Goal: Transaction & Acquisition: Purchase product/service

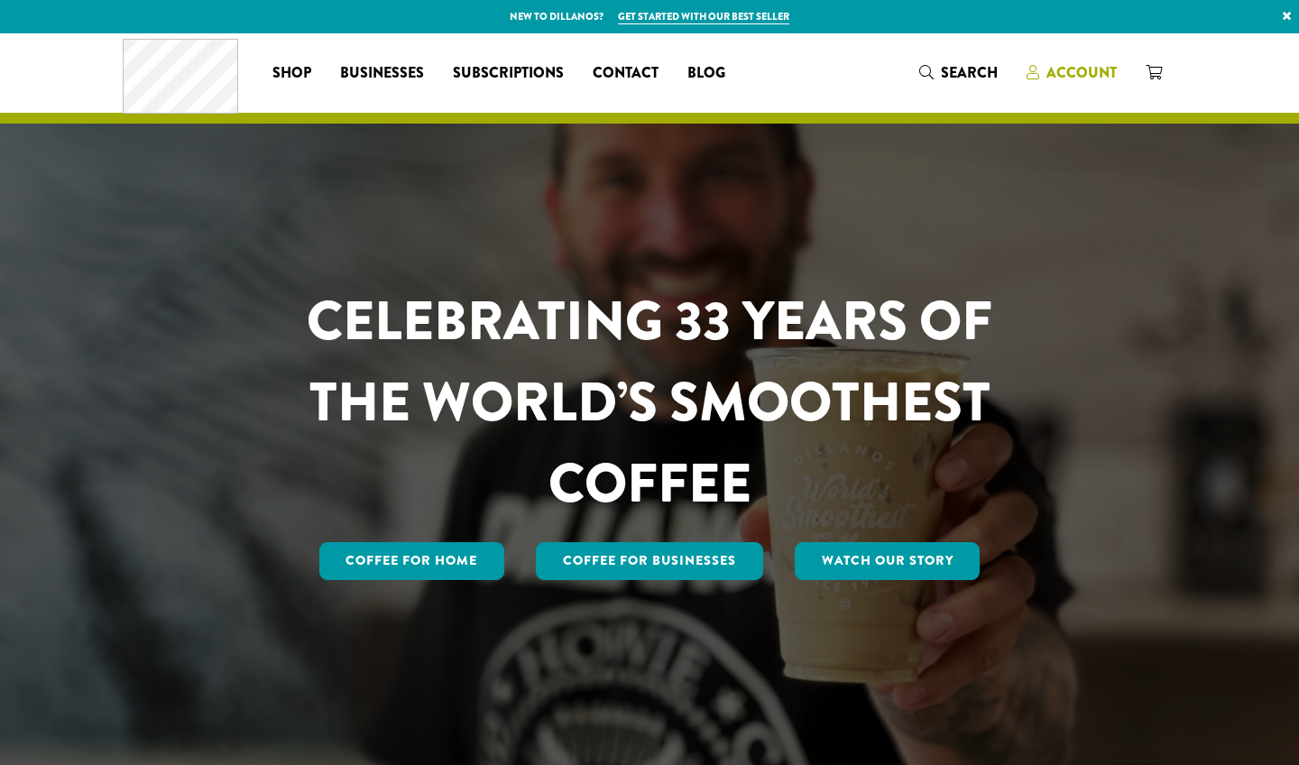
click at [1058, 76] on span "Account" at bounding box center [1082, 72] width 70 height 21
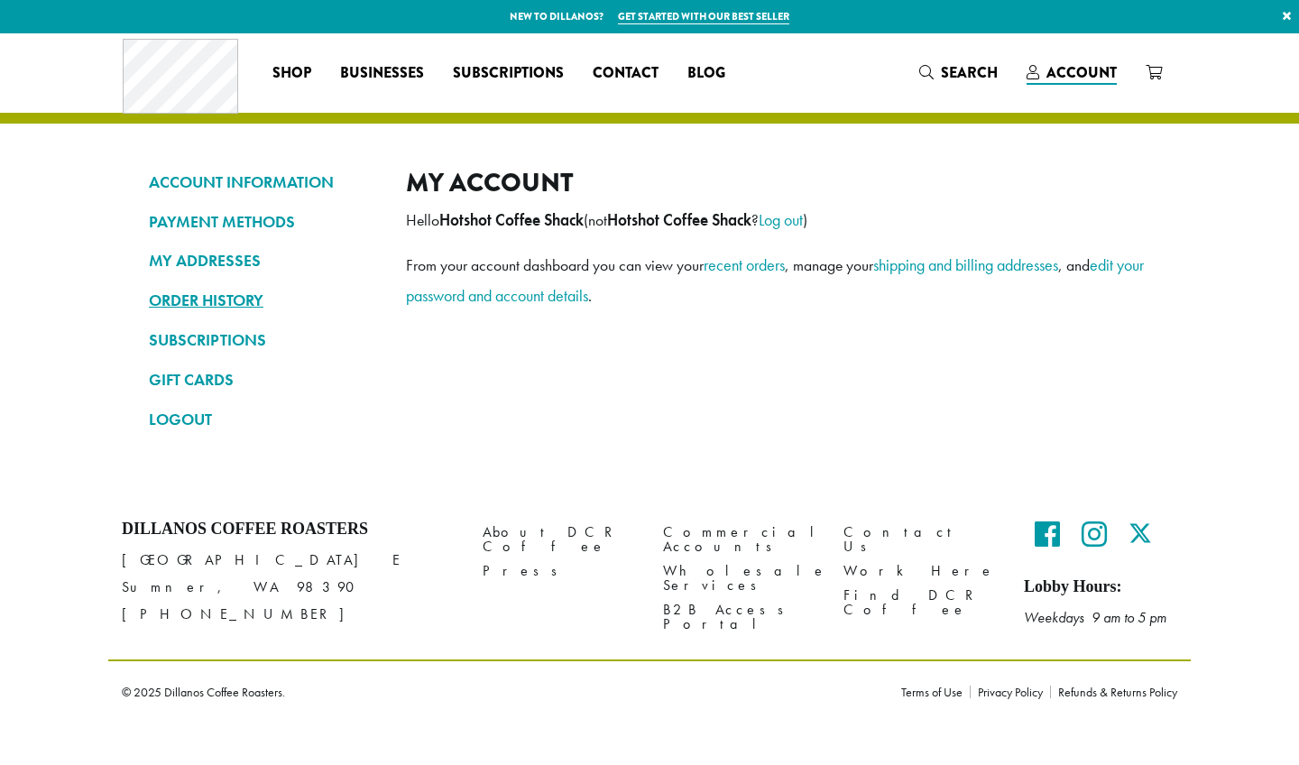
click at [198, 293] on link "ORDER HISTORY" at bounding box center [264, 300] width 230 height 31
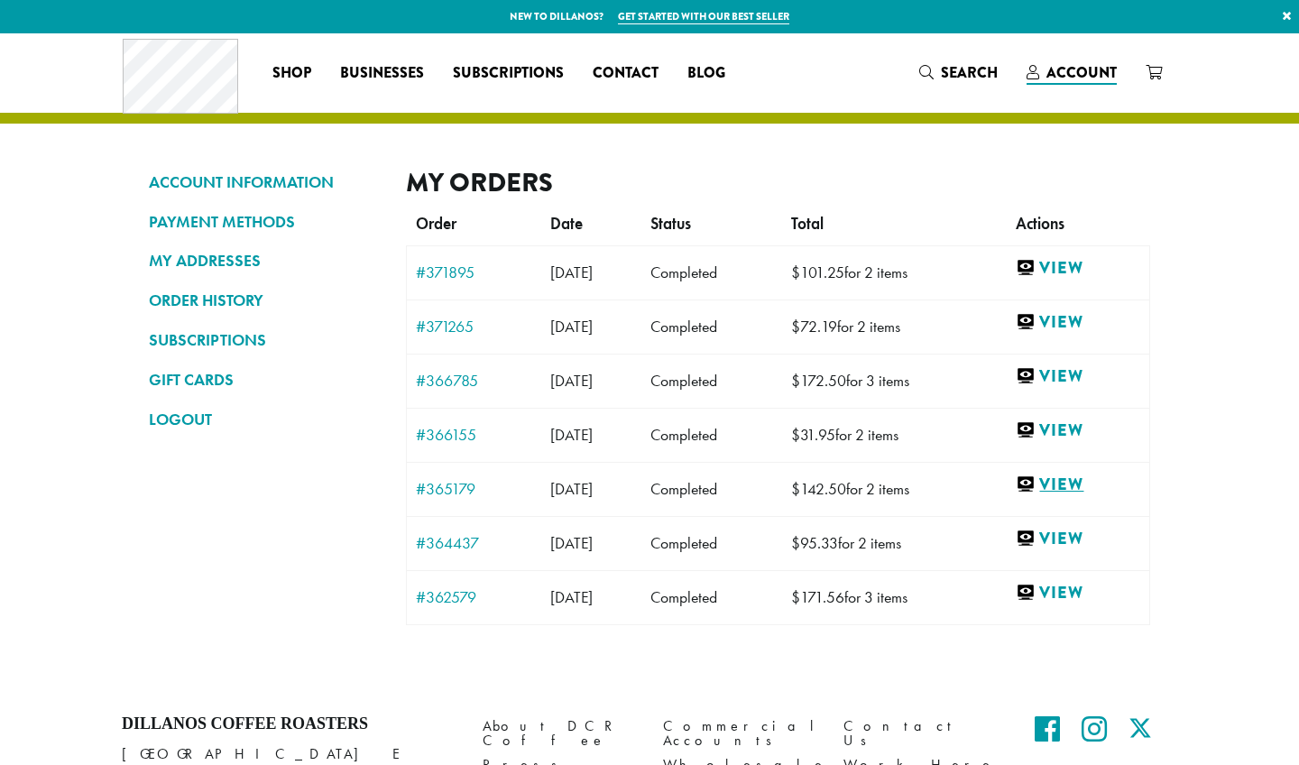
click at [1098, 487] on link "View" at bounding box center [1078, 485] width 125 height 23
click at [449, 380] on link "#366785" at bounding box center [474, 381] width 116 height 16
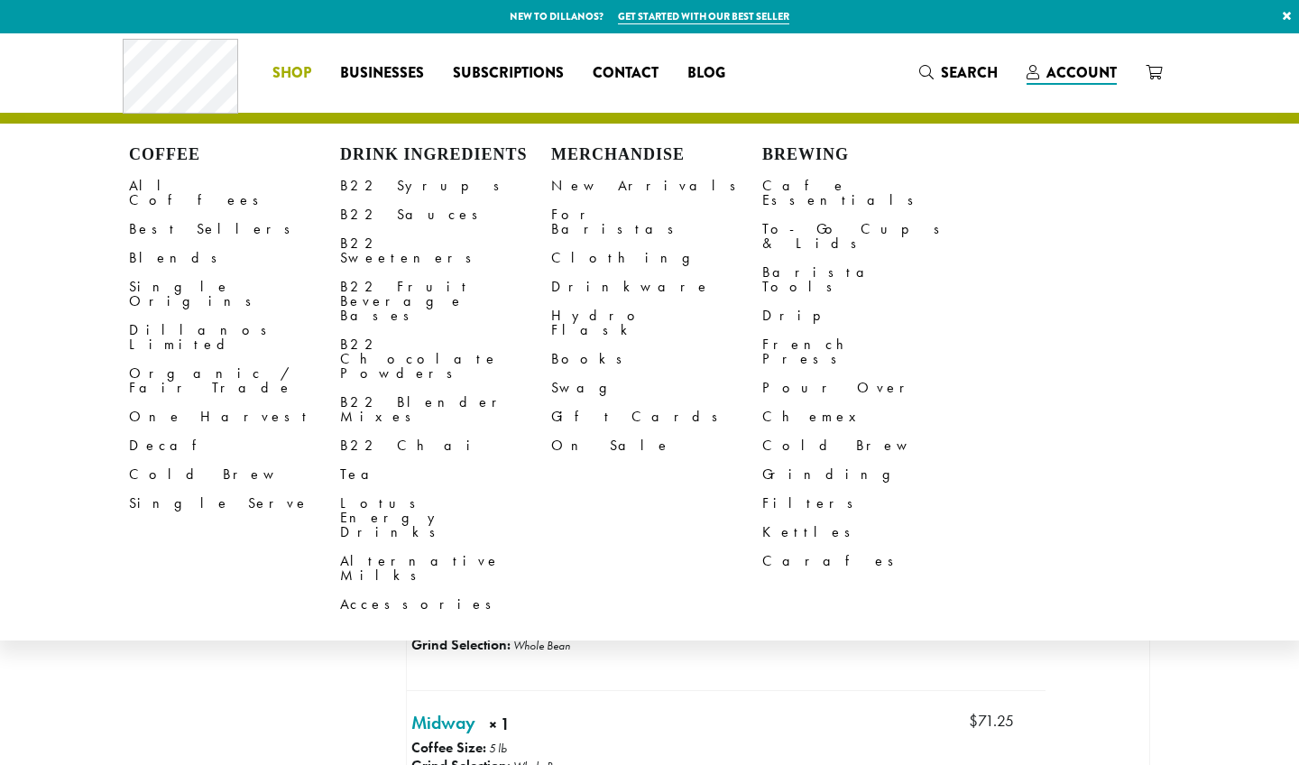
click at [290, 69] on span "Shop" at bounding box center [291, 73] width 39 height 23
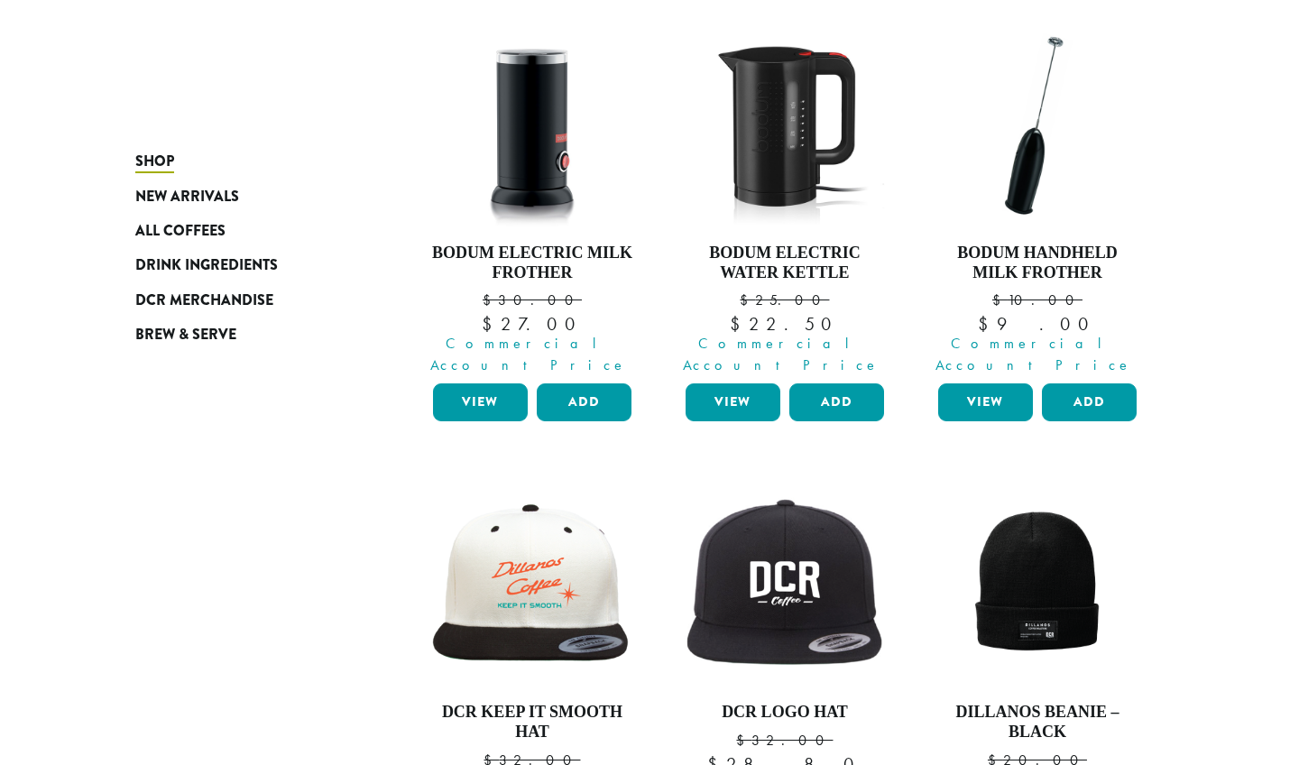
scroll to position [64, 0]
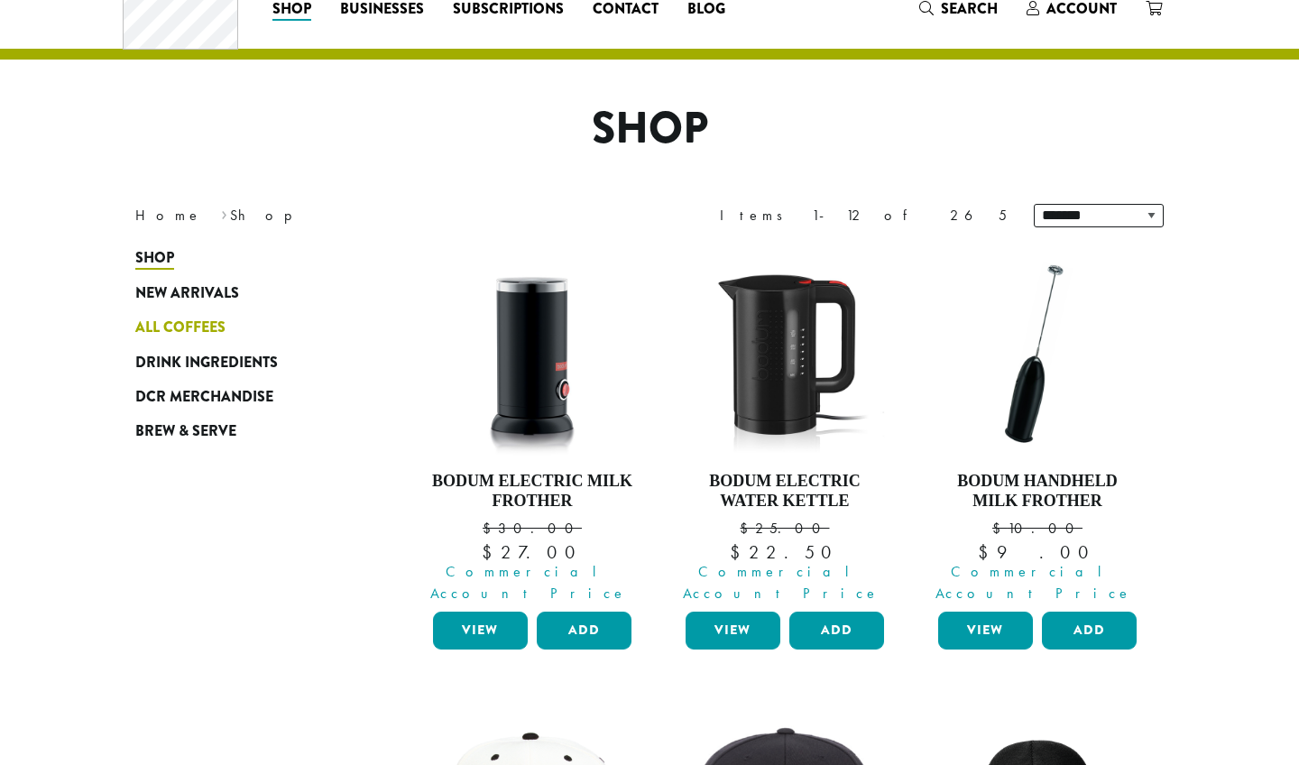
click at [140, 335] on span "All Coffees" at bounding box center [180, 328] width 90 height 23
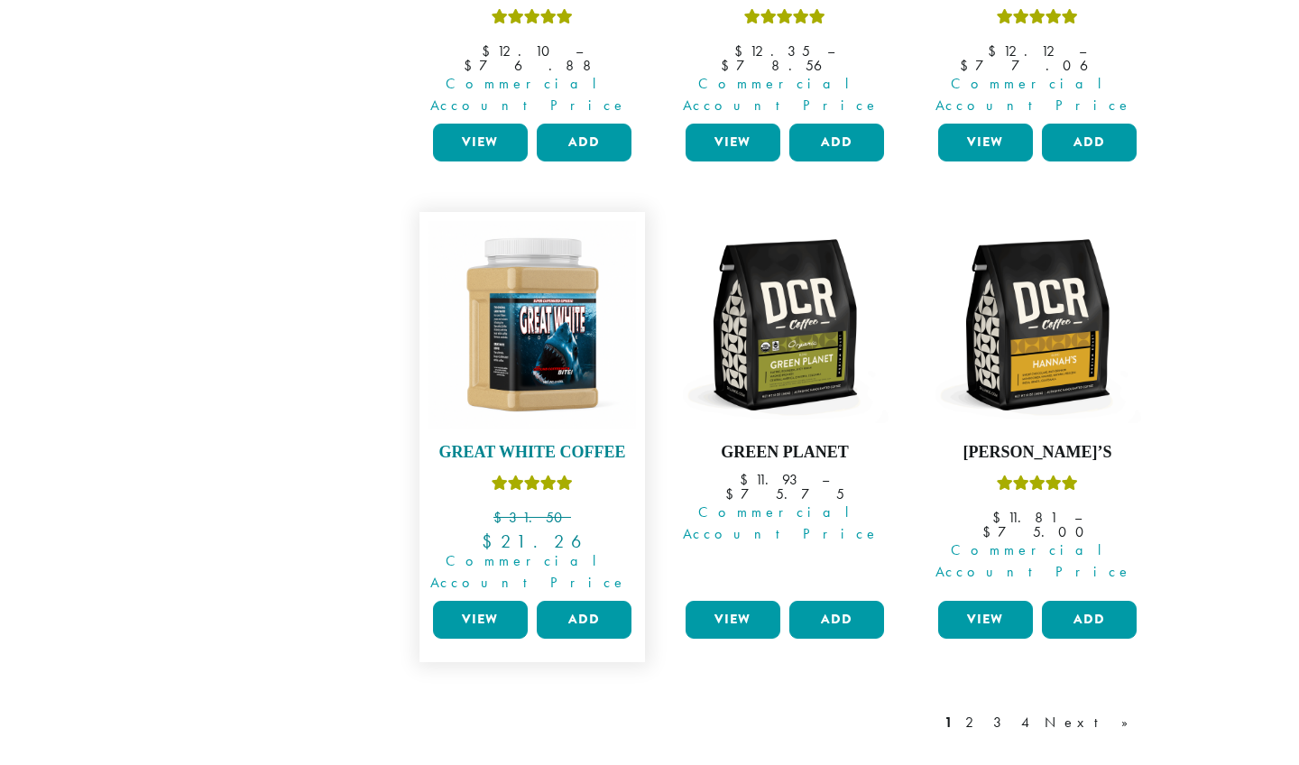
scroll to position [1473, 0]
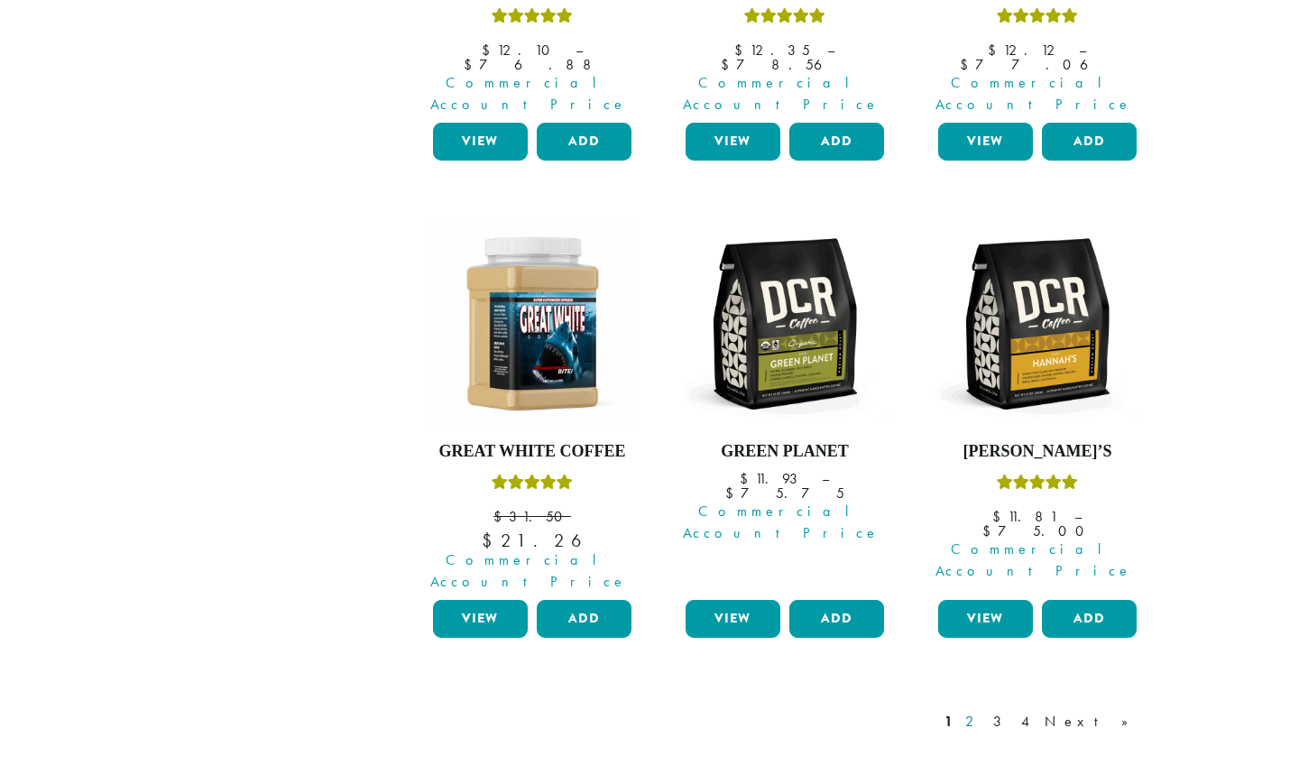
click at [984, 711] on link "2" at bounding box center [973, 722] width 23 height 22
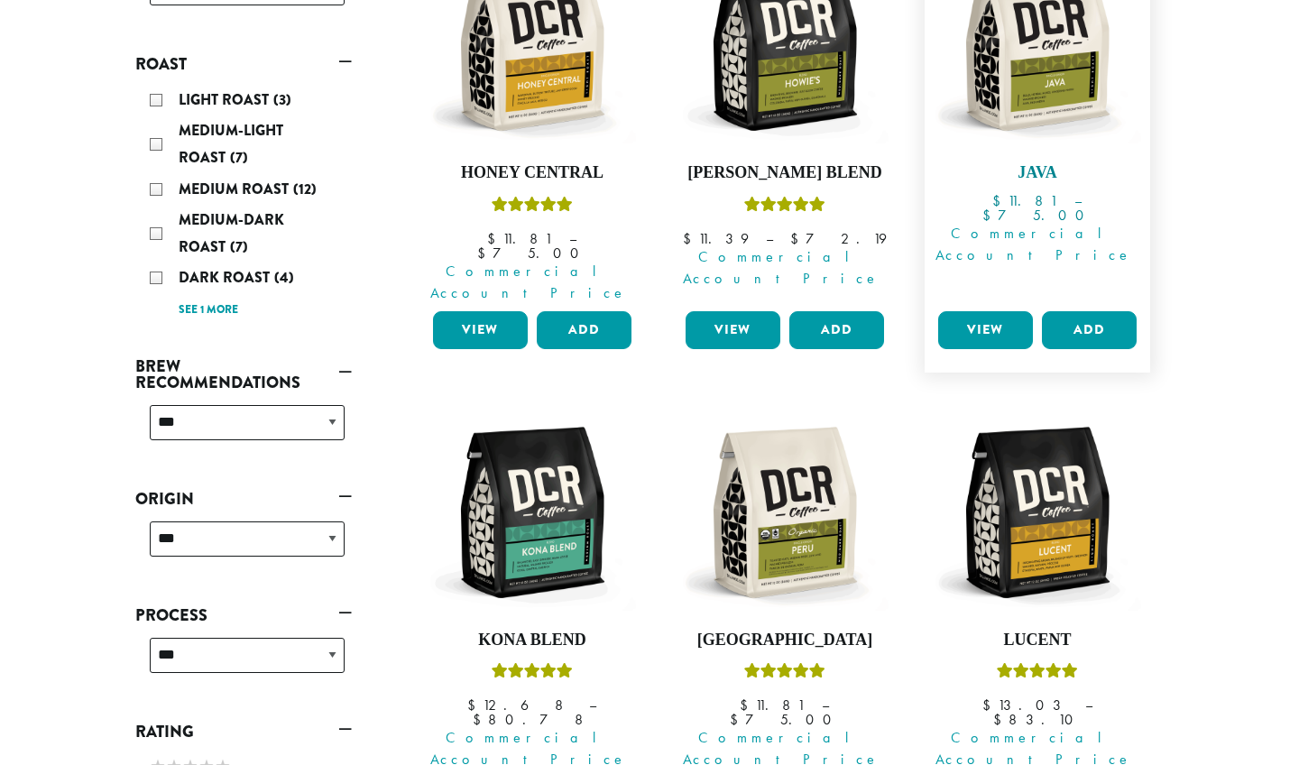
scroll to position [341, 0]
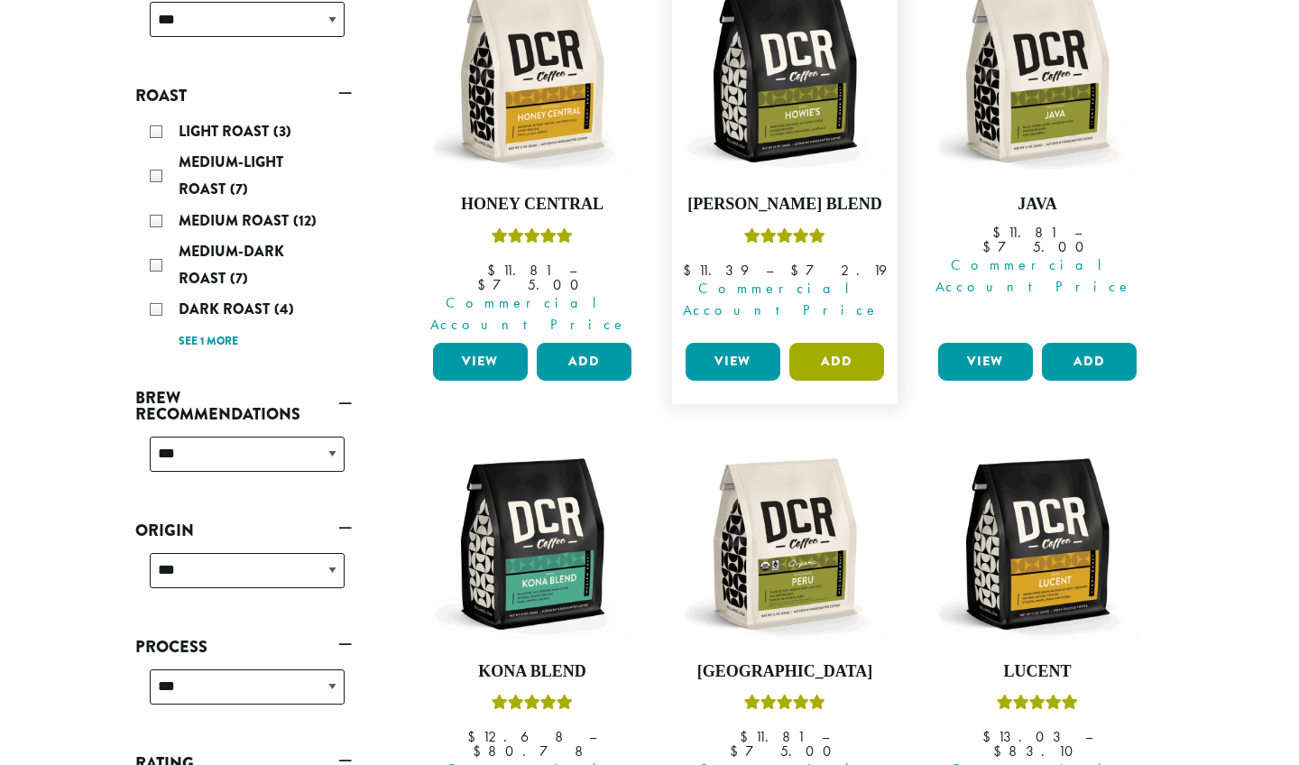
click at [842, 343] on button "Add" at bounding box center [836, 362] width 95 height 38
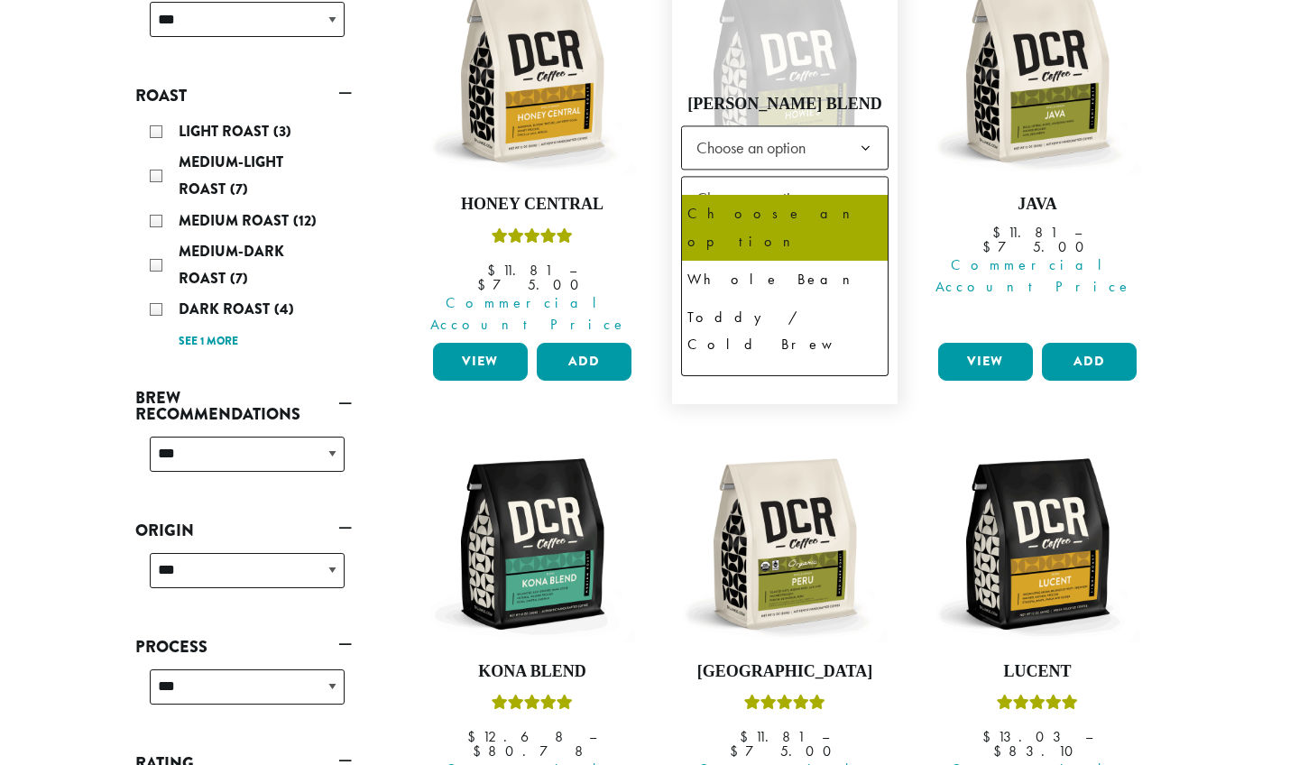
click at [844, 190] on b at bounding box center [866, 199] width 44 height 44
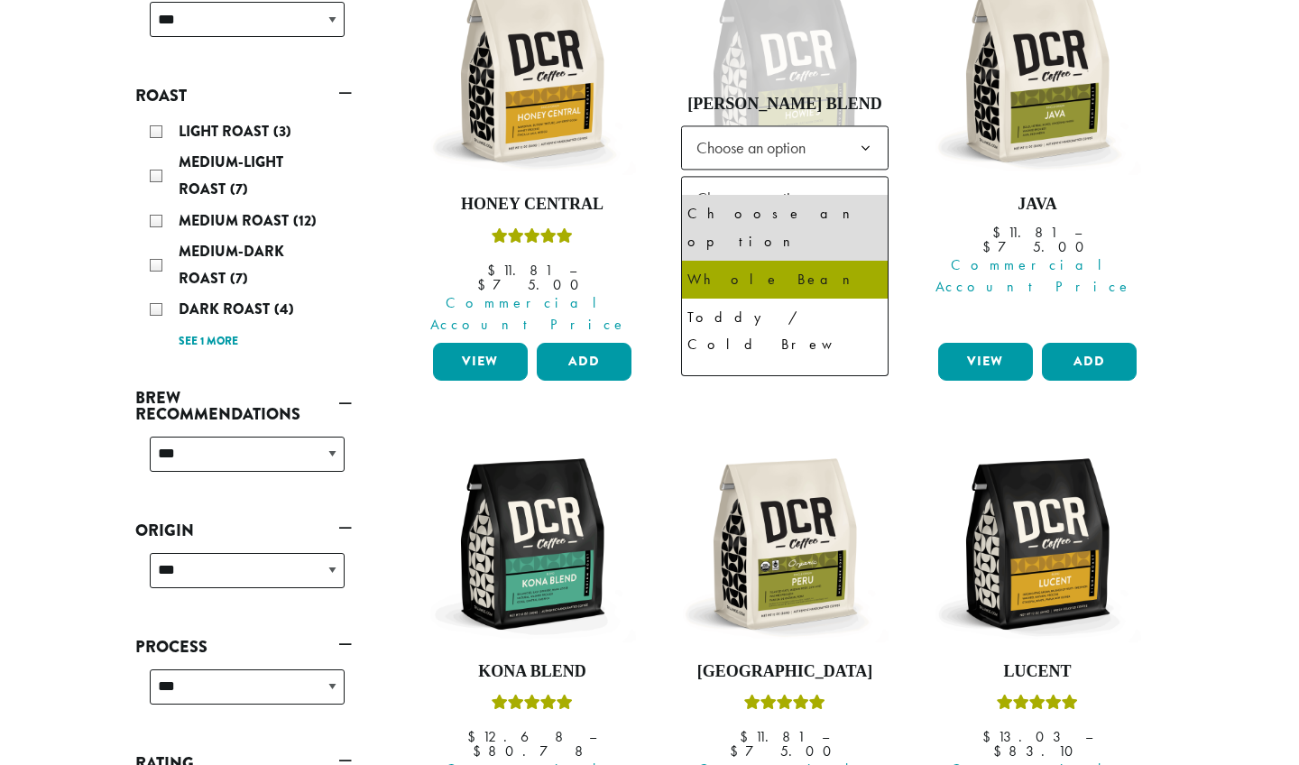
select select "**********"
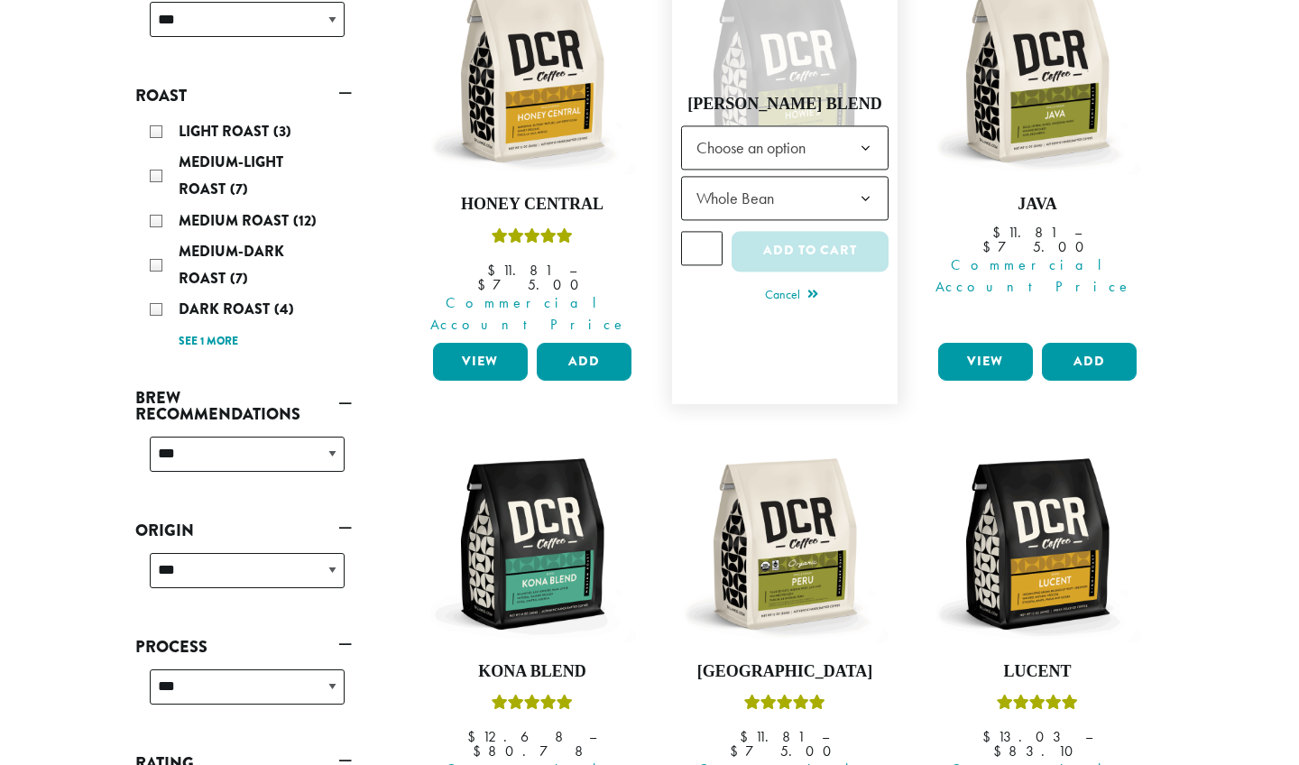
click at [793, 131] on span "Choose an option" at bounding box center [756, 147] width 134 height 35
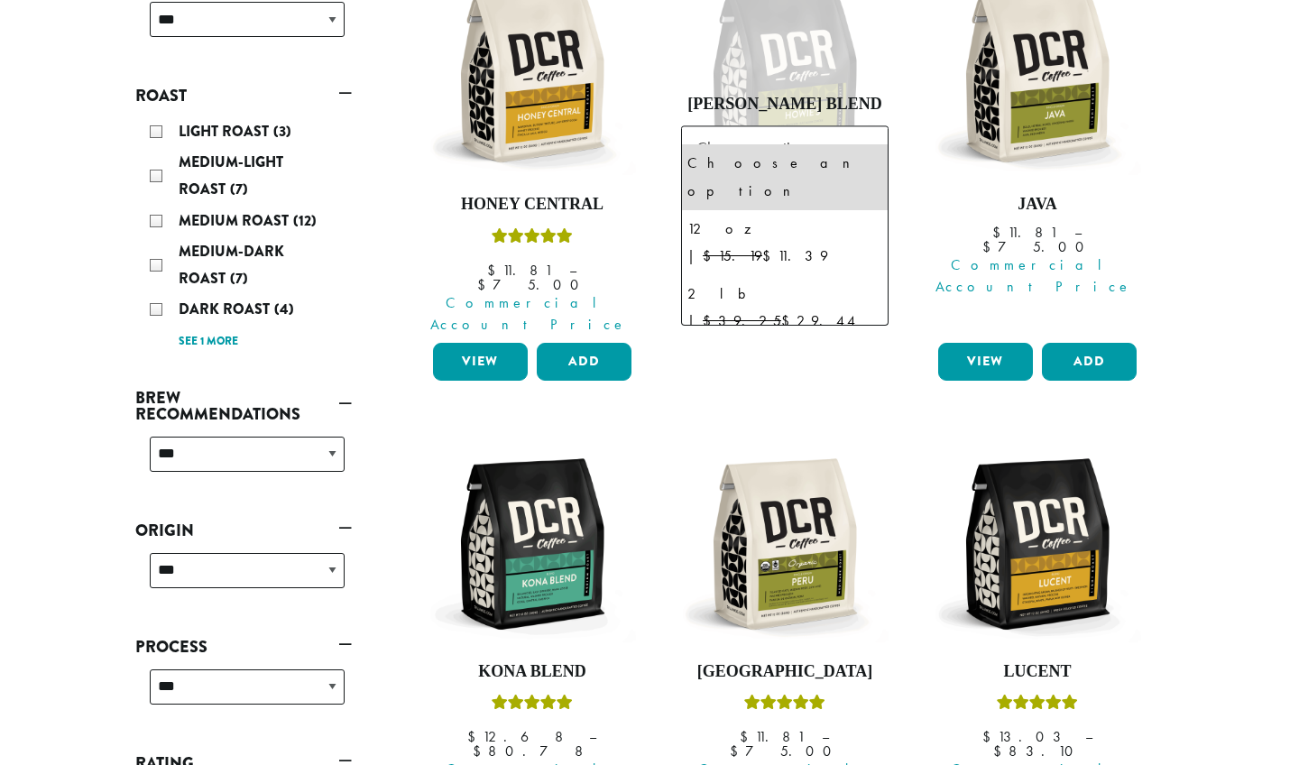
select select "**********"
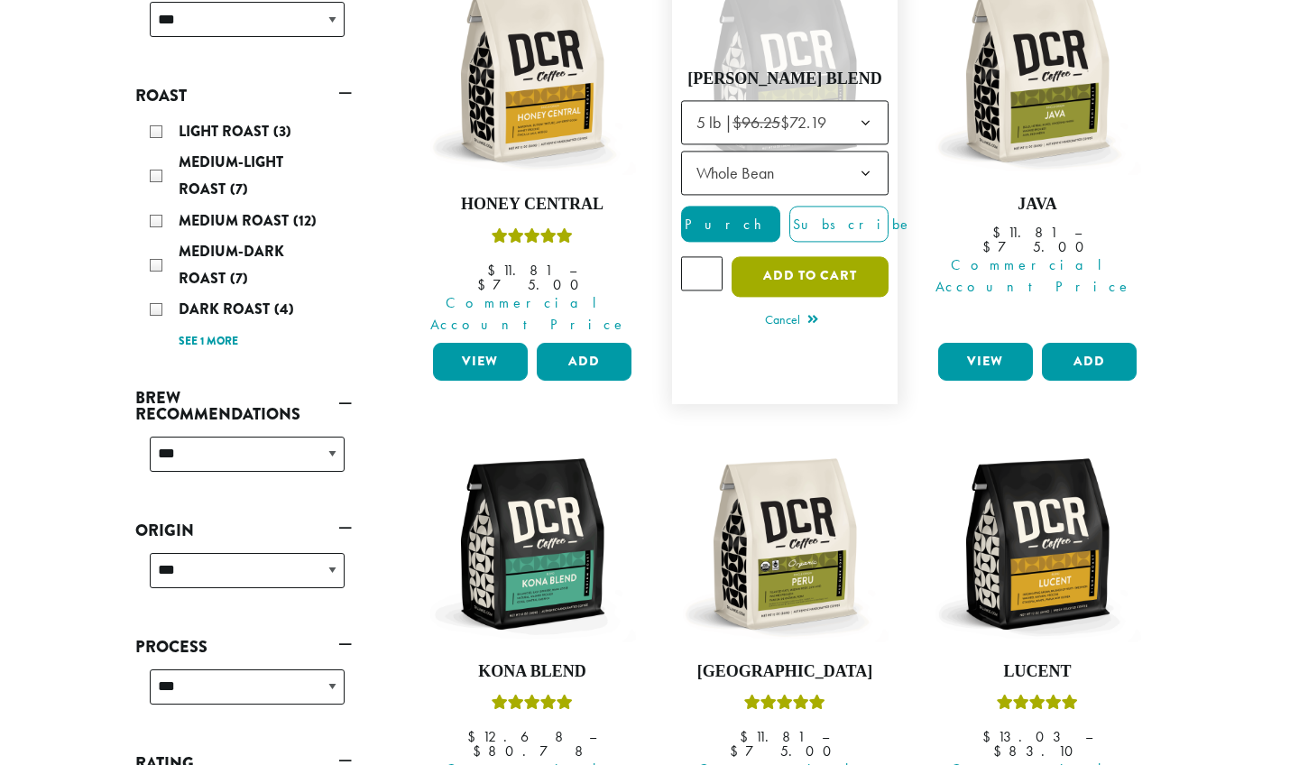
click at [773, 256] on button "Add to cart" at bounding box center [810, 276] width 157 height 41
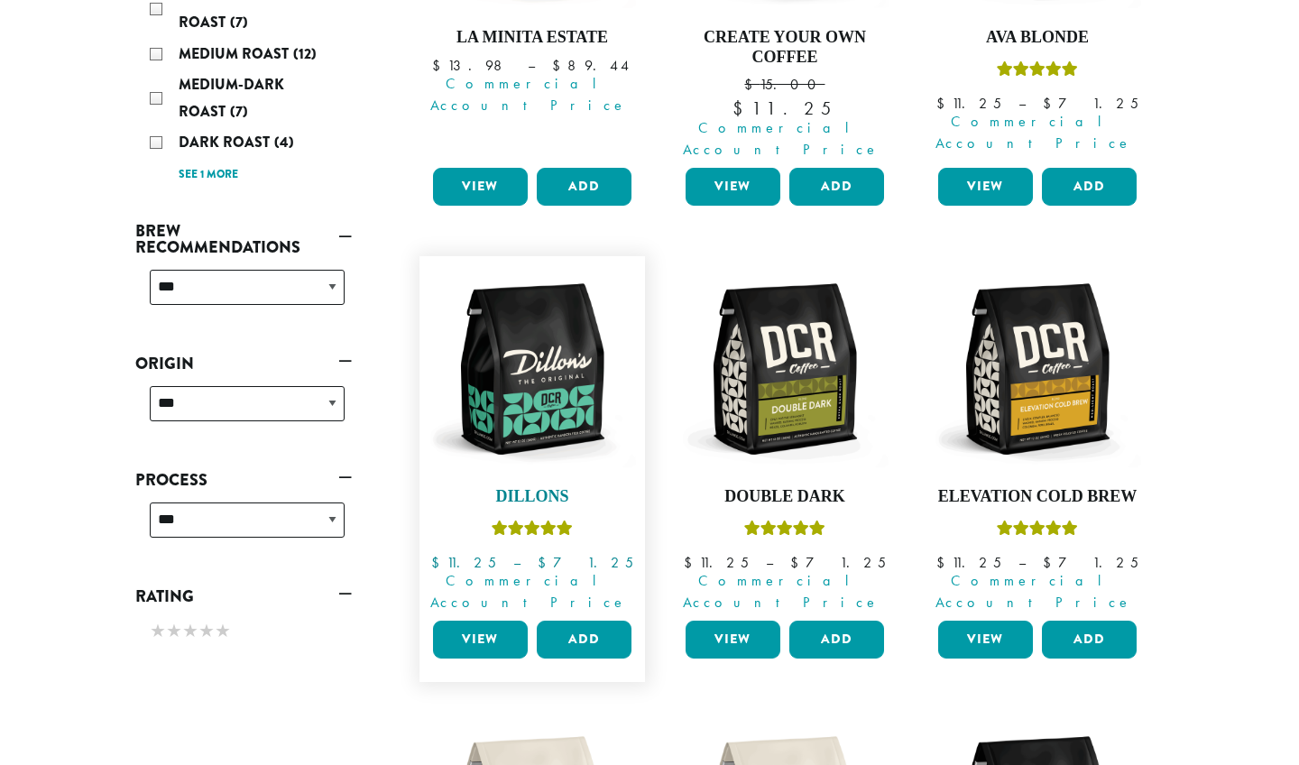
scroll to position [509, 0]
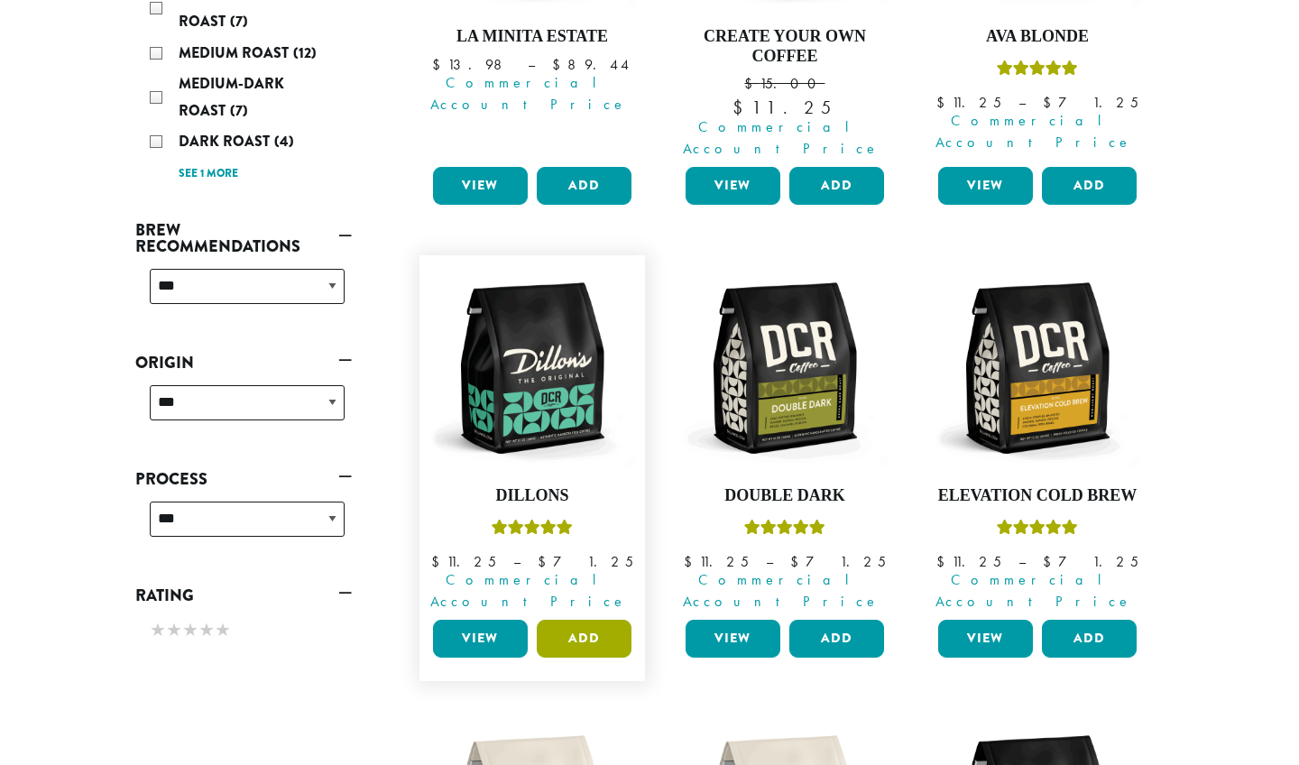
click at [565, 620] on button "Add" at bounding box center [584, 639] width 95 height 38
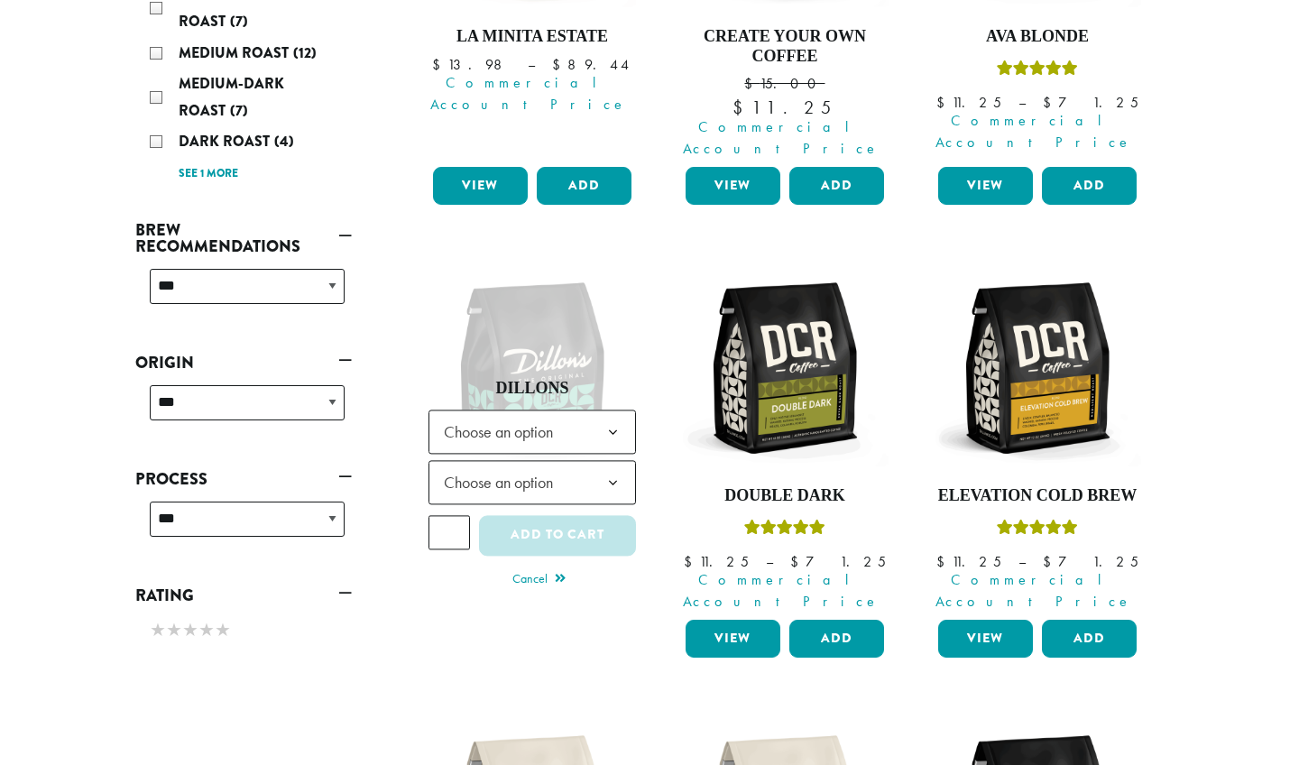
click at [416, 271] on ul "**********" at bounding box center [785, 711] width 758 height 1857
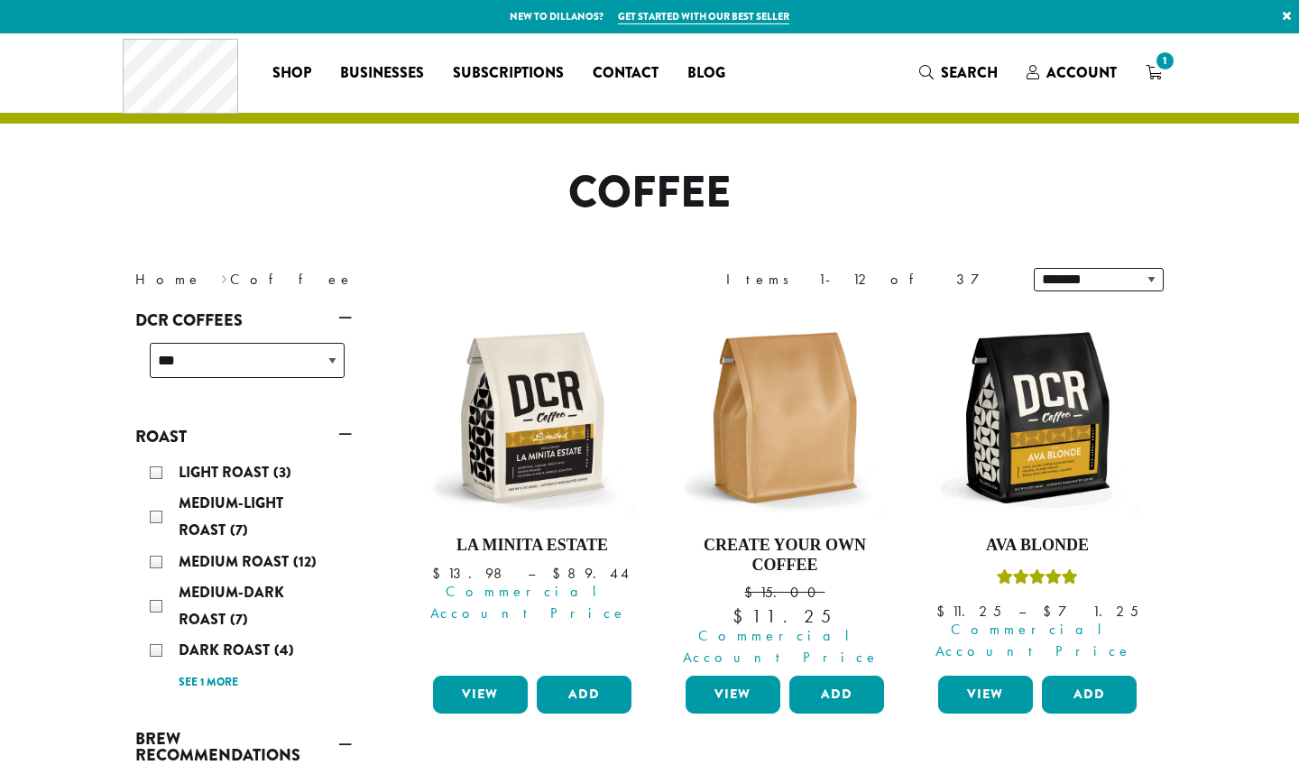
scroll to position [0, 0]
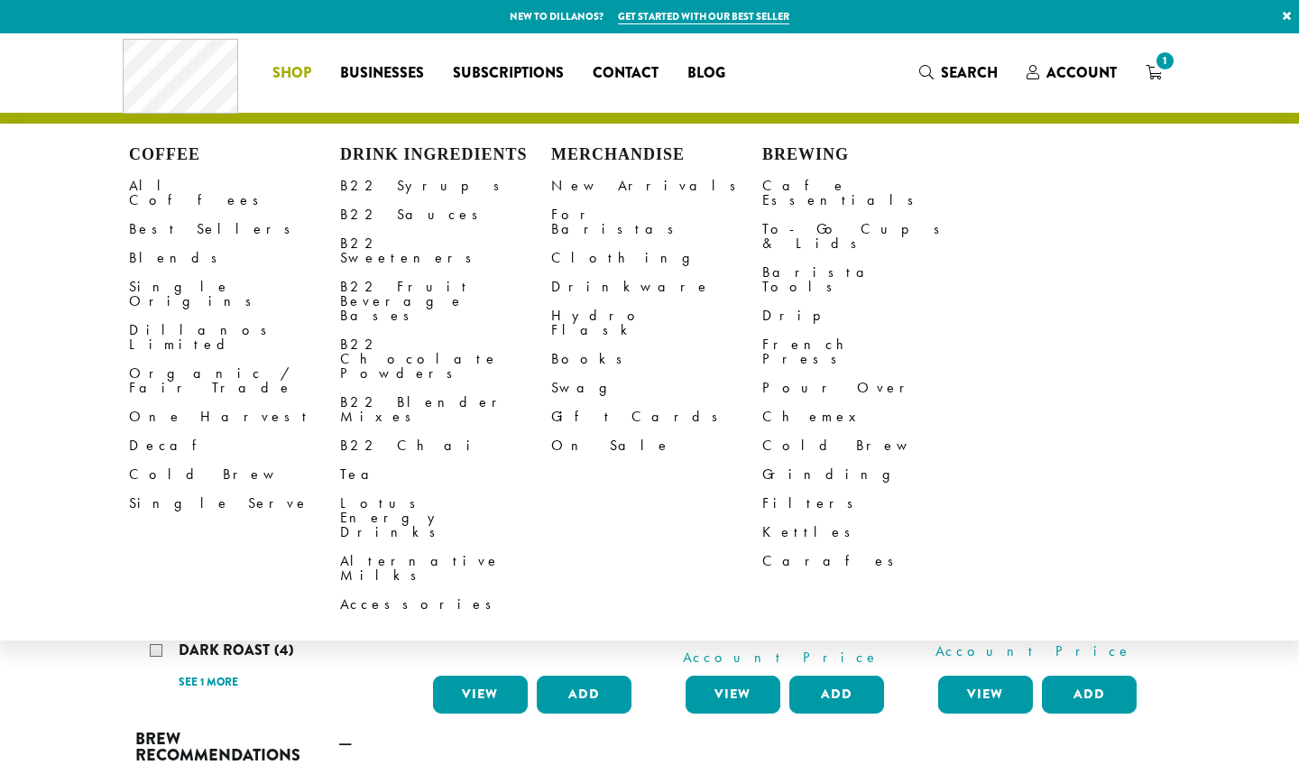
click at [294, 67] on li "Coffee All Coffees Best Sellers Blends Single Origins Dillanos Limited Organic …" at bounding box center [292, 73] width 68 height 29
click at [378, 212] on link "B22 Sauces" at bounding box center [445, 214] width 211 height 29
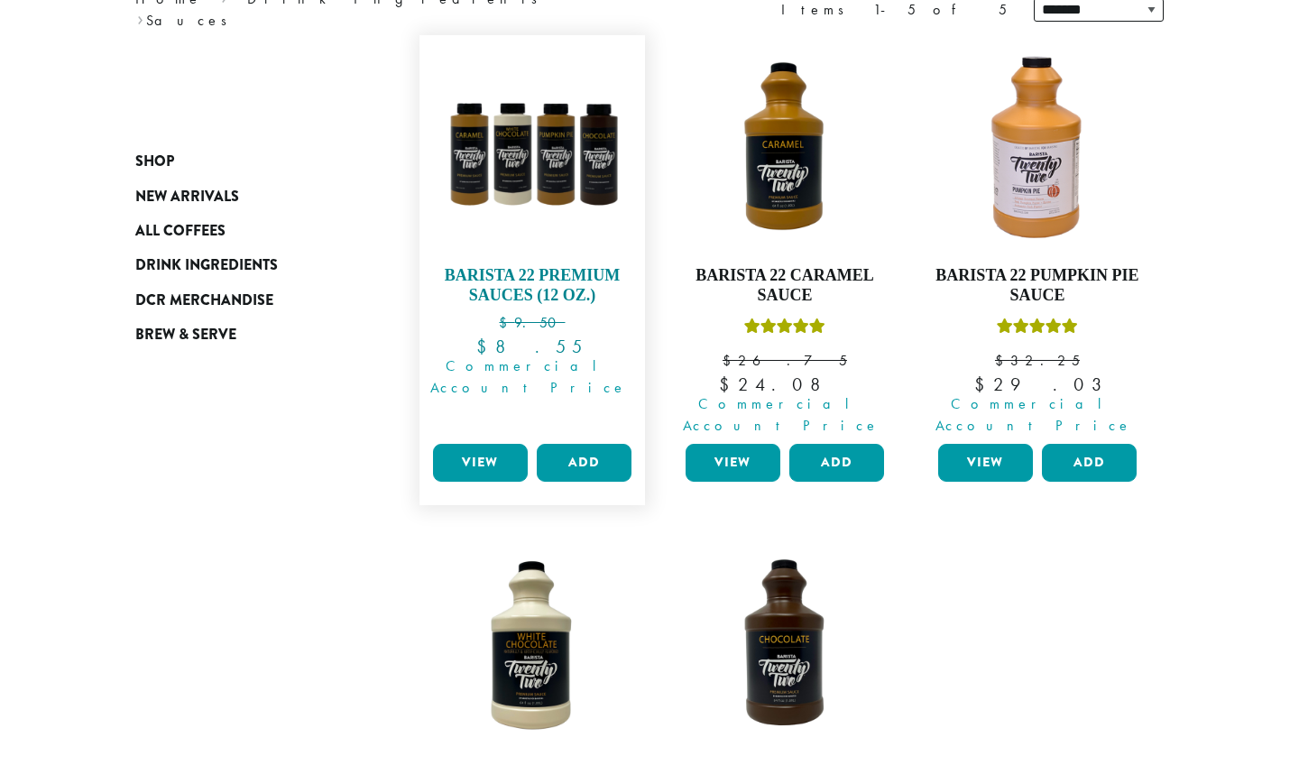
scroll to position [272, 0]
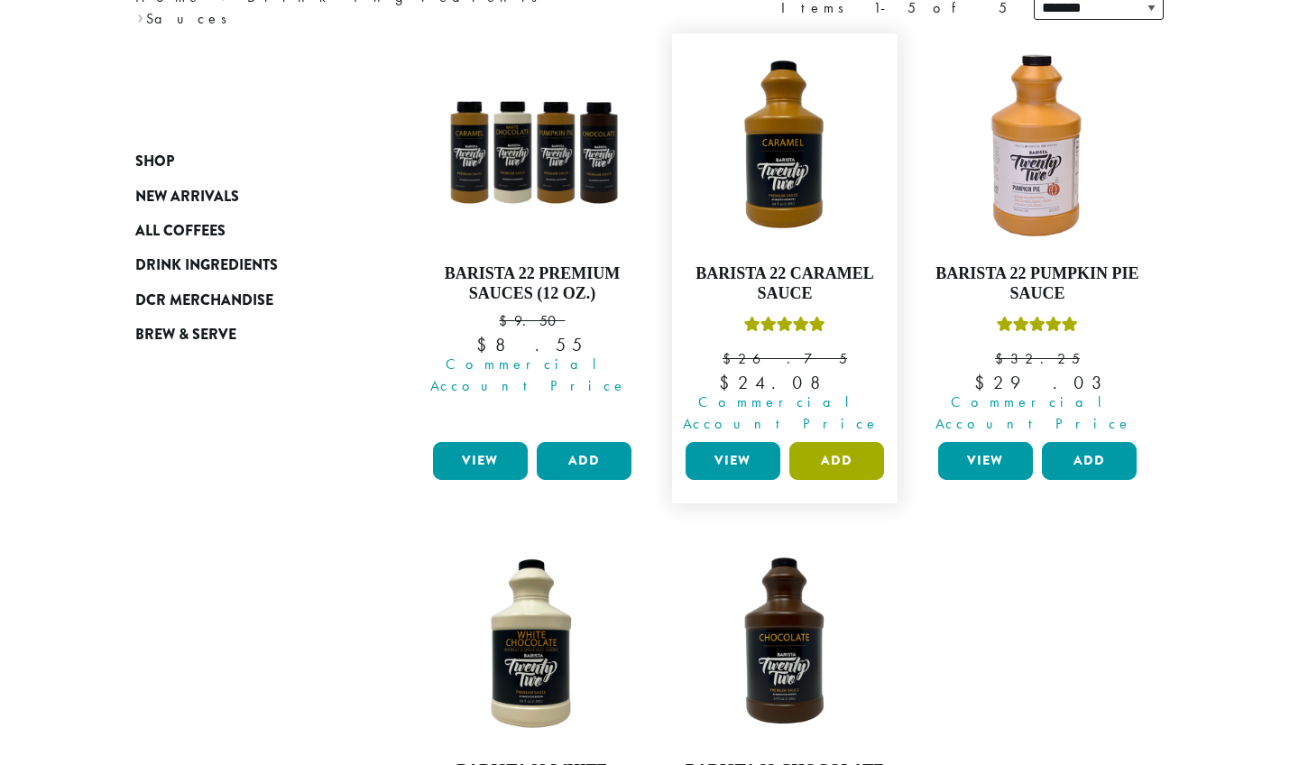
click at [836, 443] on button "Add" at bounding box center [836, 461] width 95 height 38
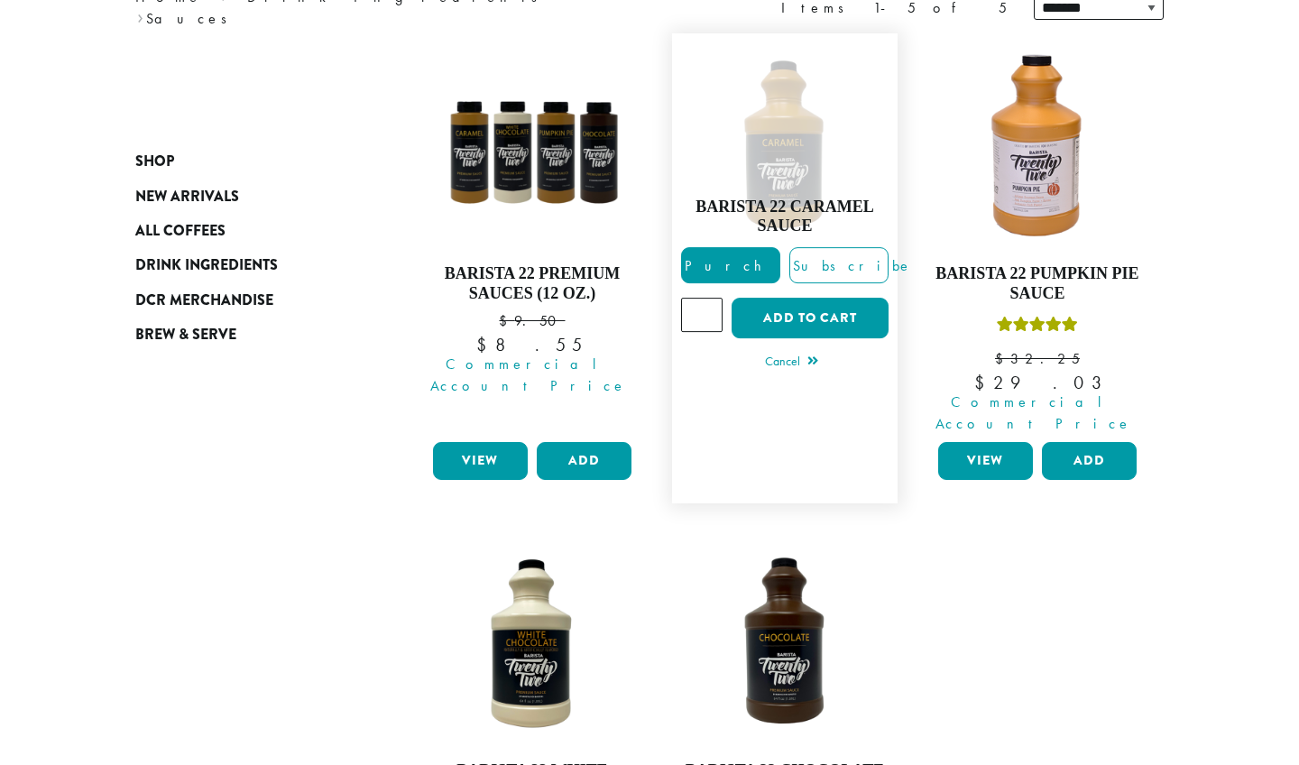
click at [709, 306] on input "*" at bounding box center [702, 315] width 42 height 34
click at [705, 307] on input "*" at bounding box center [702, 315] width 42 height 34
click at [694, 497] on ul "**********" at bounding box center [785, 517] width 758 height 994
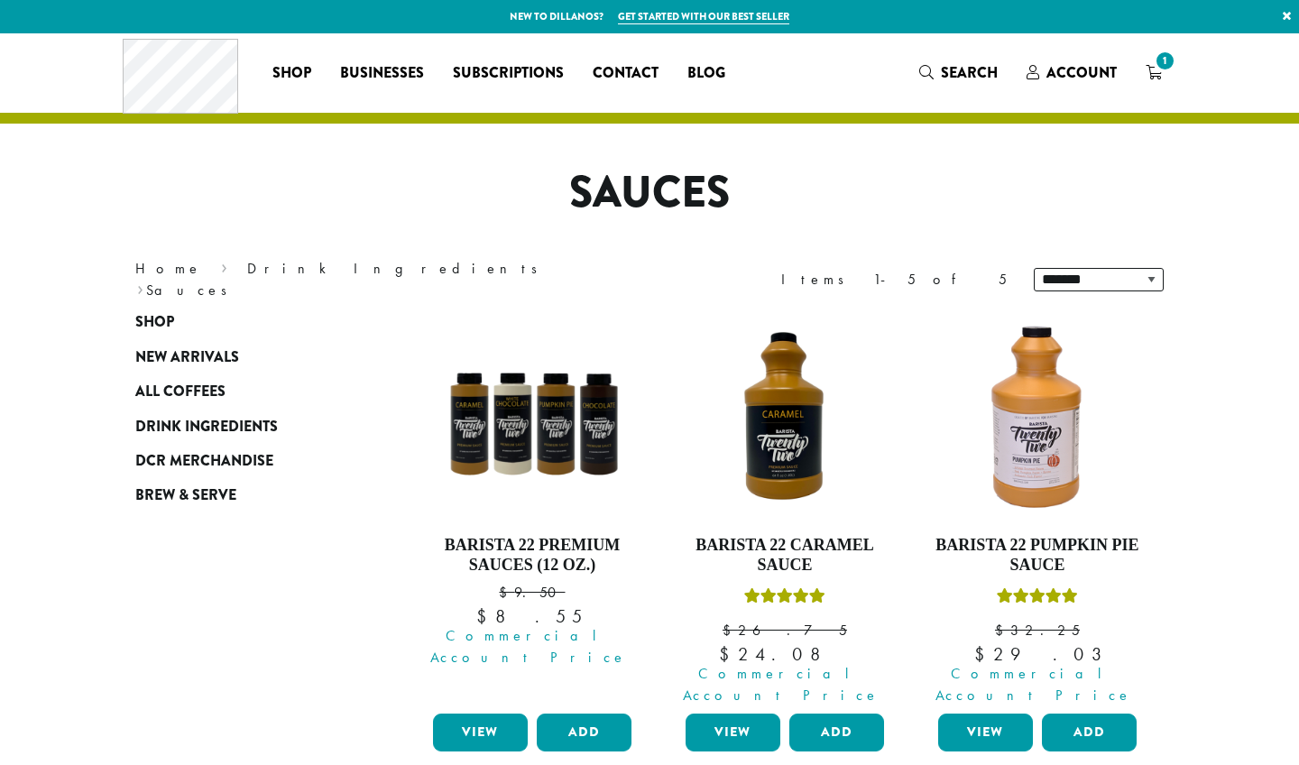
scroll to position [0, 0]
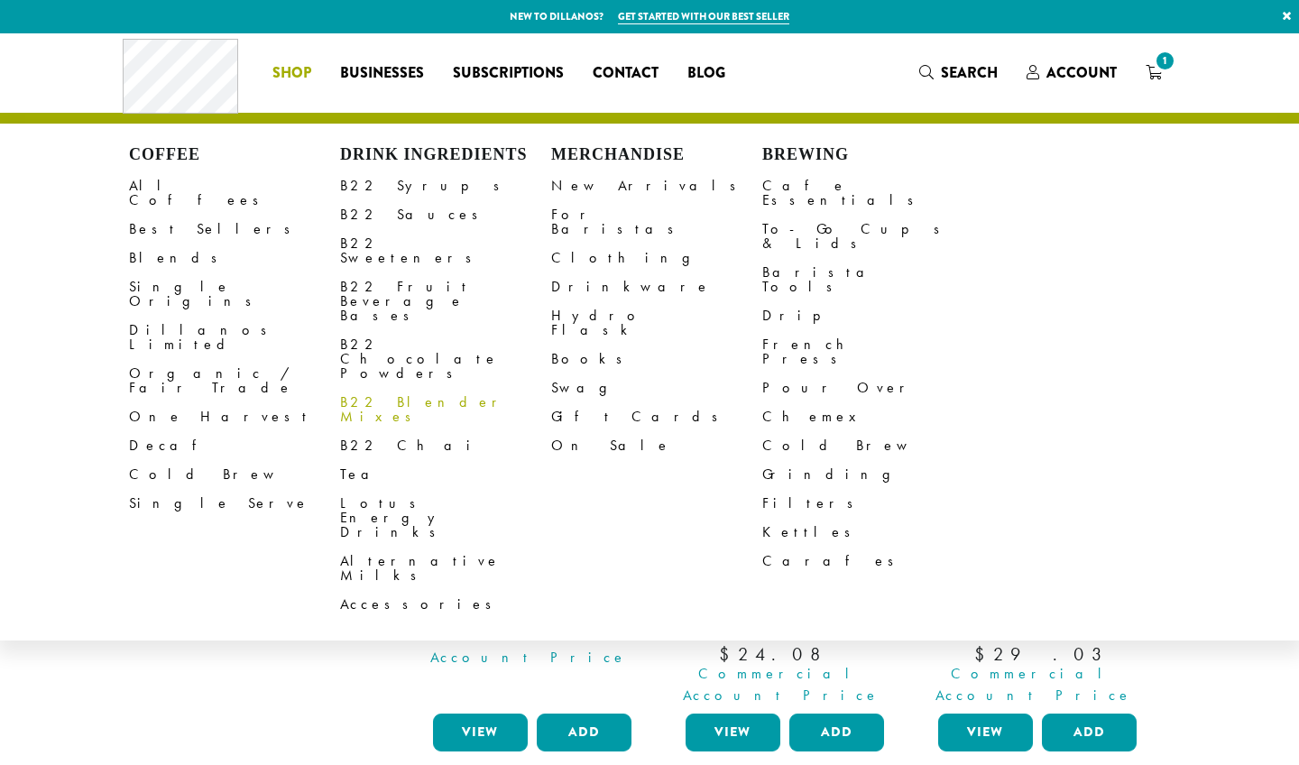
click at [374, 388] on link "B22 Blender Mixes" at bounding box center [445, 409] width 211 height 43
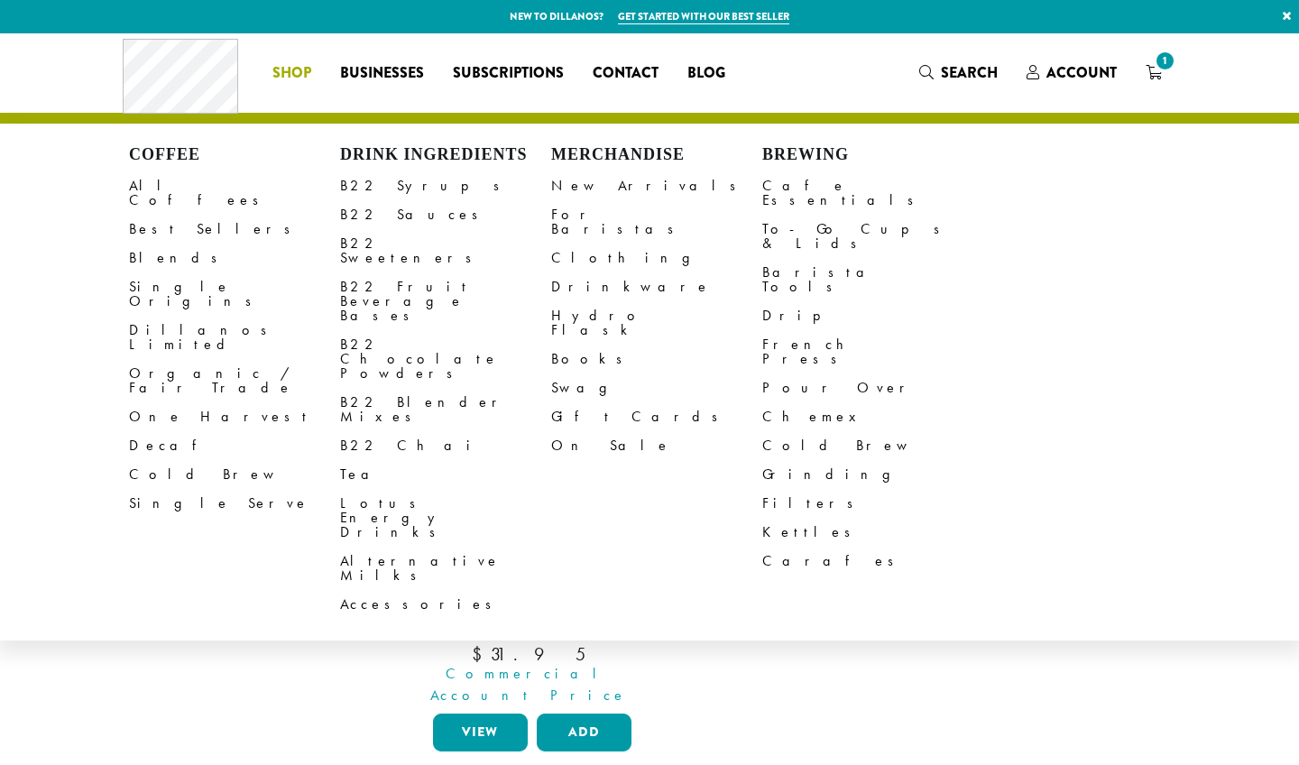
click at [315, 68] on link "Shop" at bounding box center [292, 73] width 68 height 29
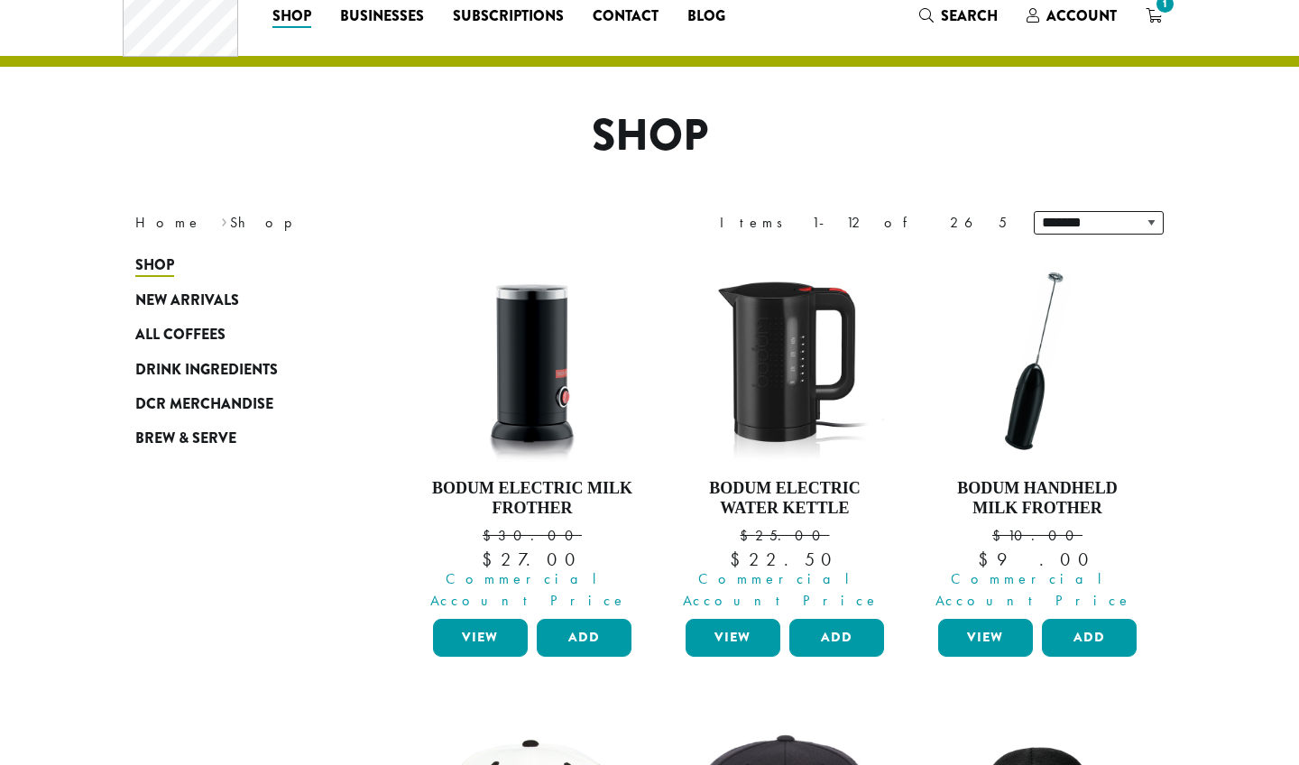
scroll to position [53, 0]
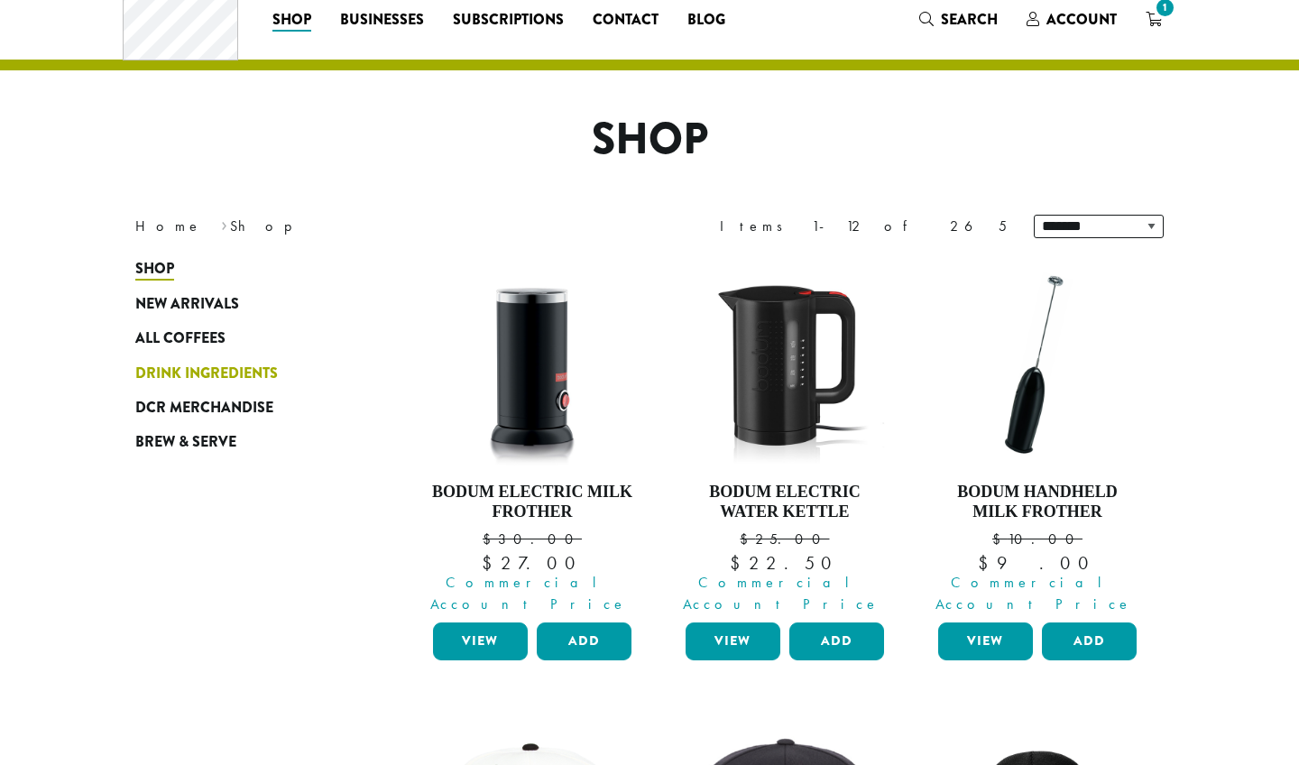
click at [256, 372] on span "Drink Ingredients" at bounding box center [206, 374] width 143 height 23
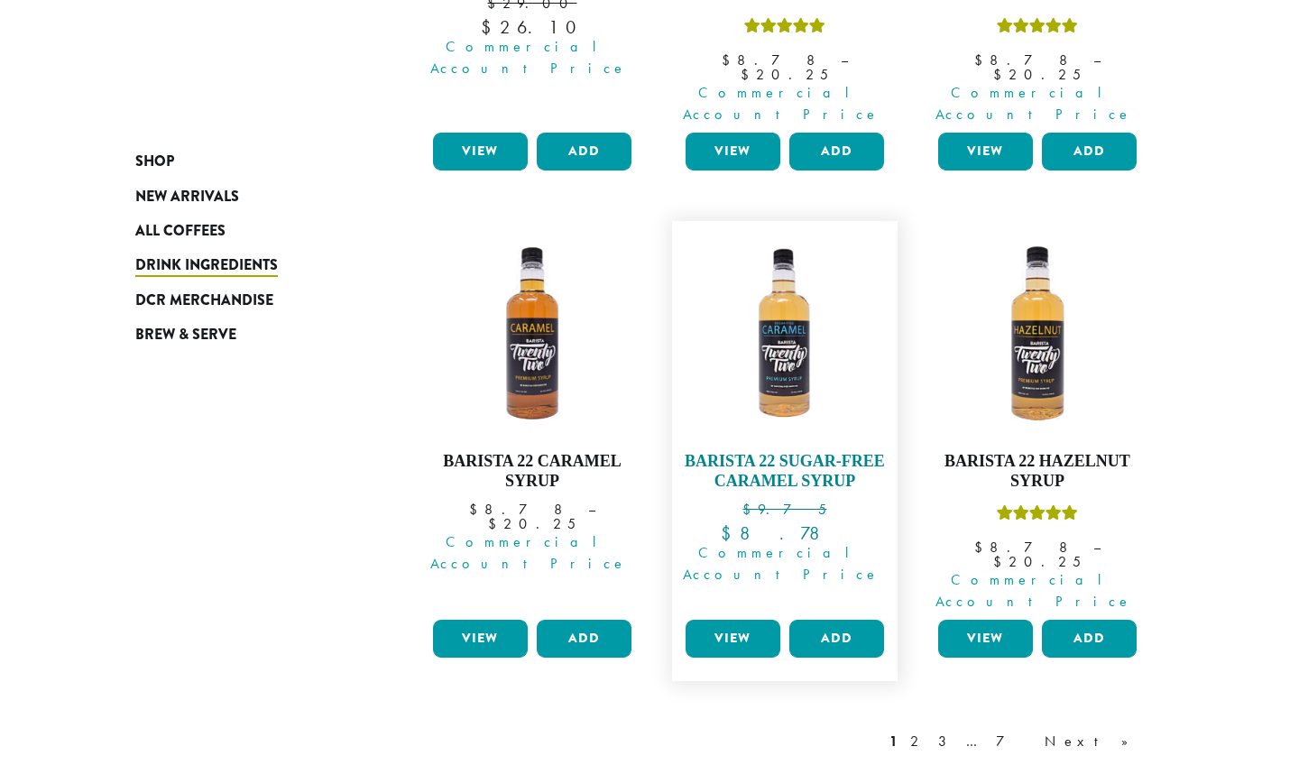
scroll to position [1589, 0]
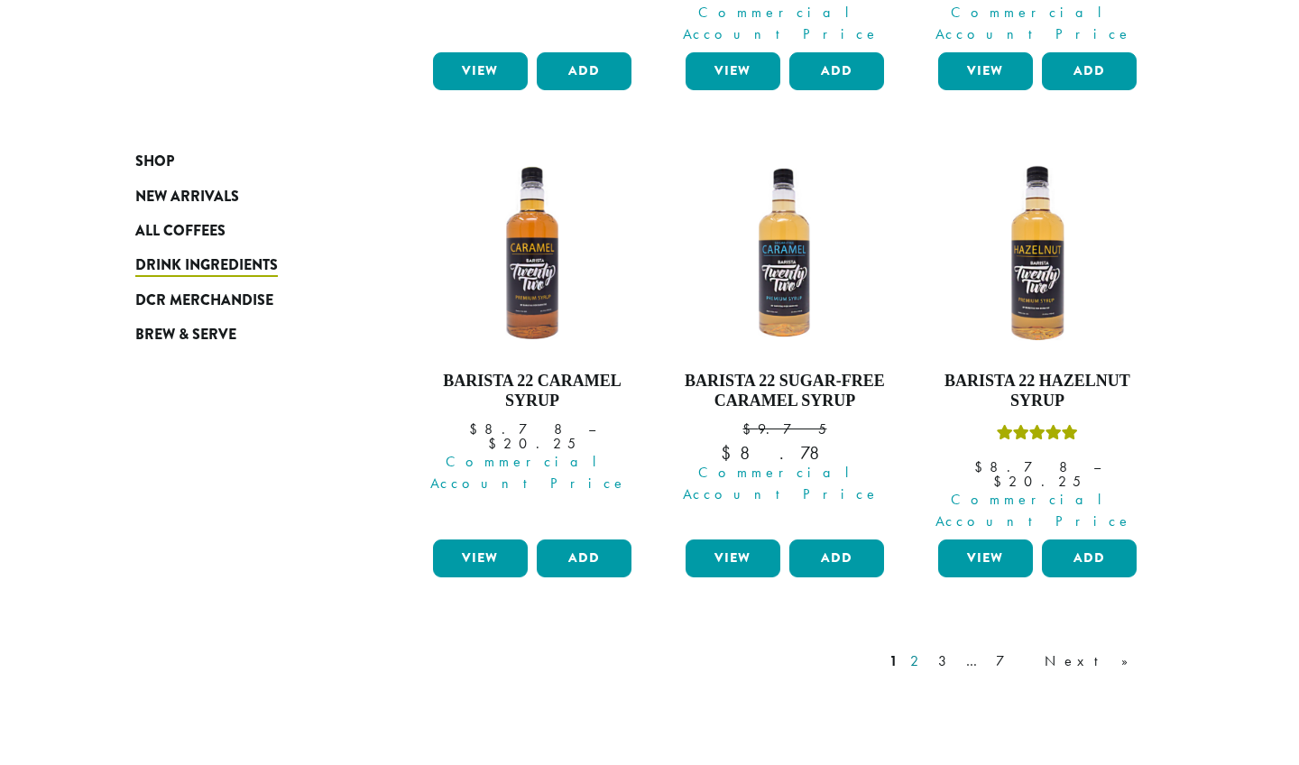
click at [929, 651] on link "2" at bounding box center [918, 662] width 23 height 22
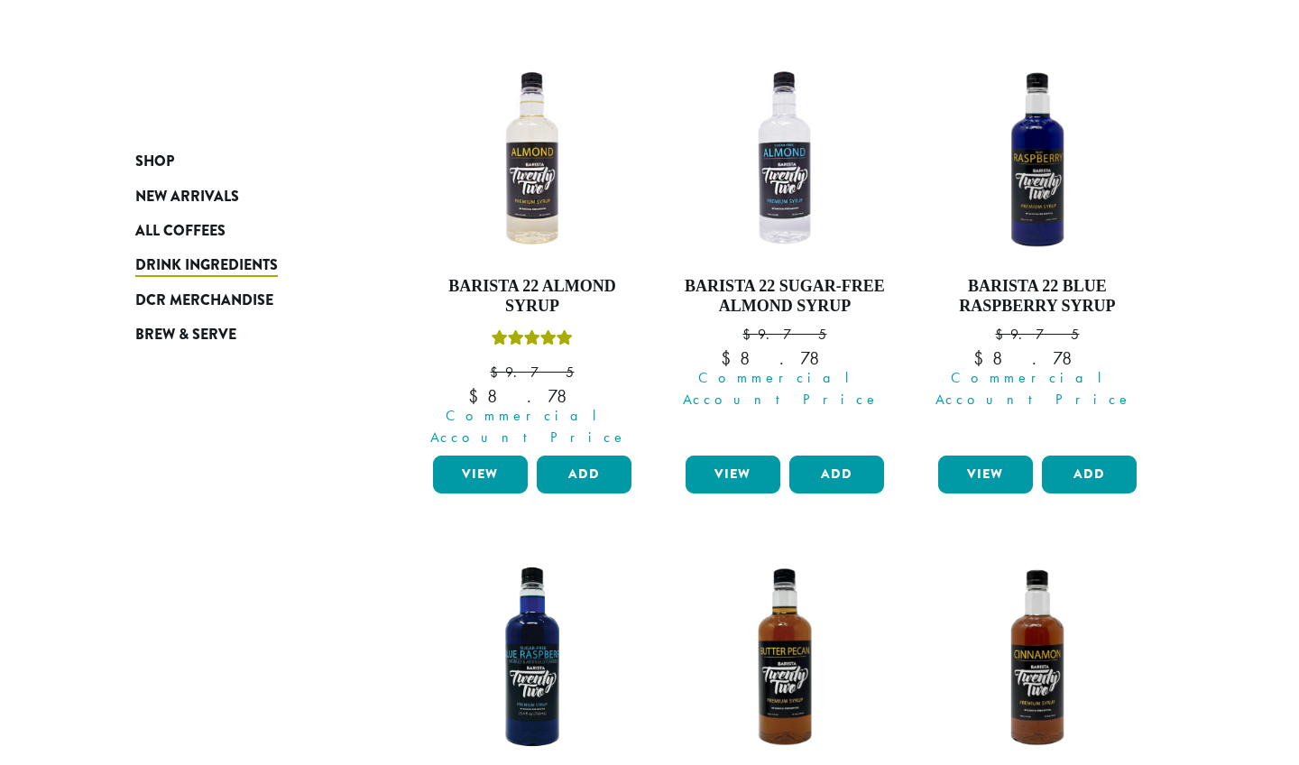
scroll to position [110, 0]
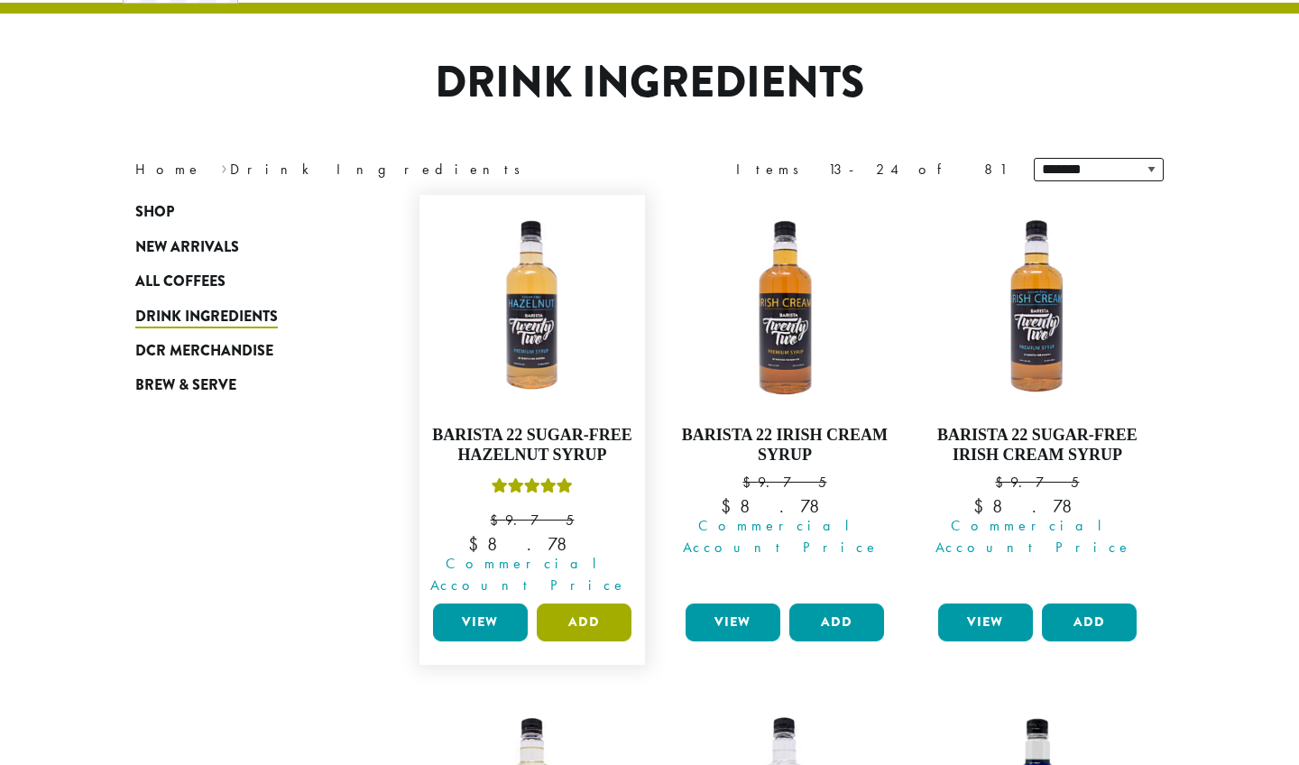
click at [573, 605] on button "Add" at bounding box center [584, 623] width 95 height 38
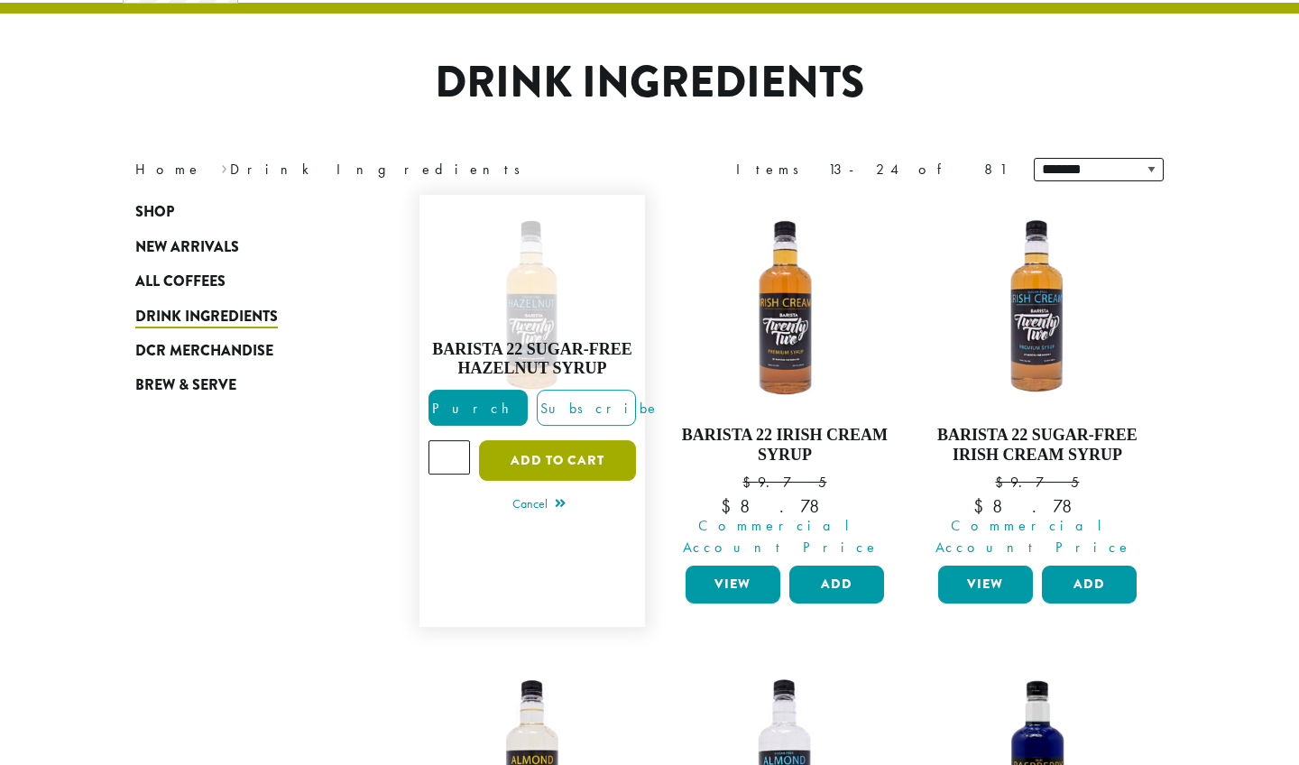
click at [540, 457] on button "Add to cart" at bounding box center [557, 460] width 157 height 41
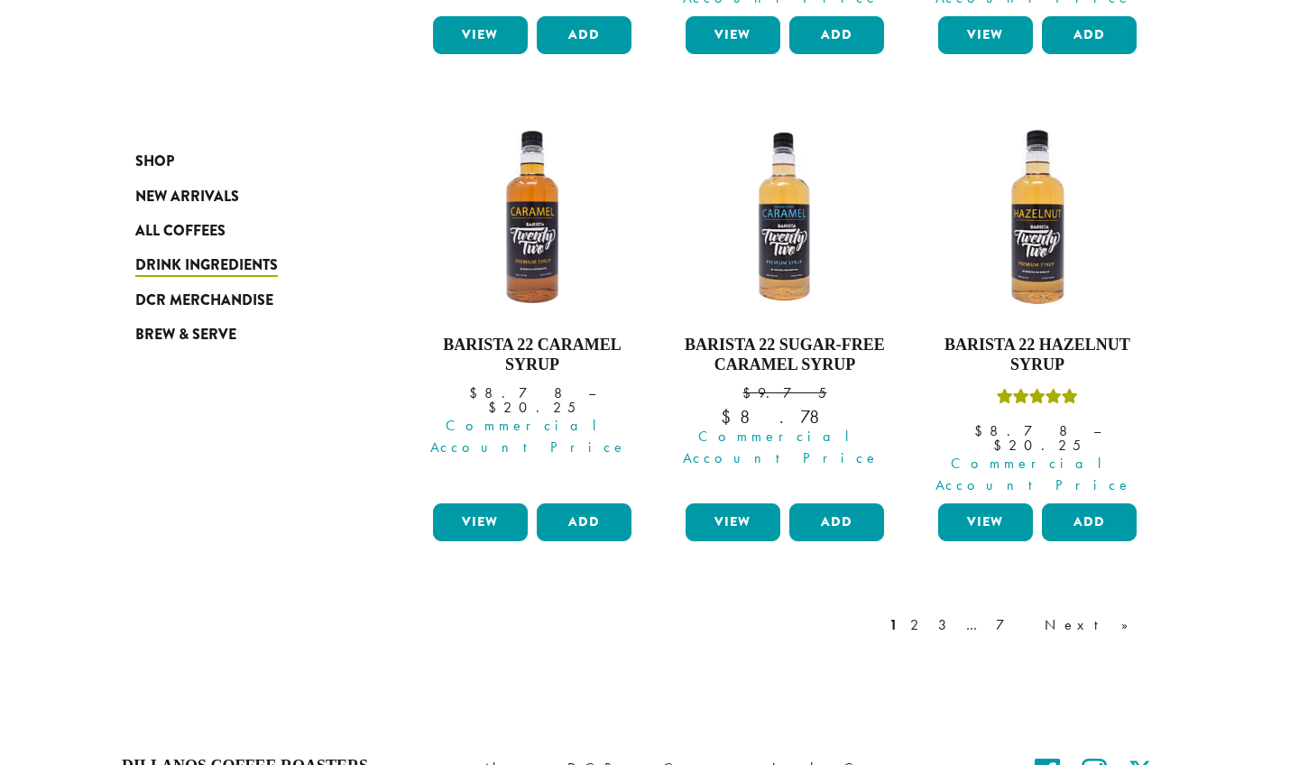
scroll to position [1774, 0]
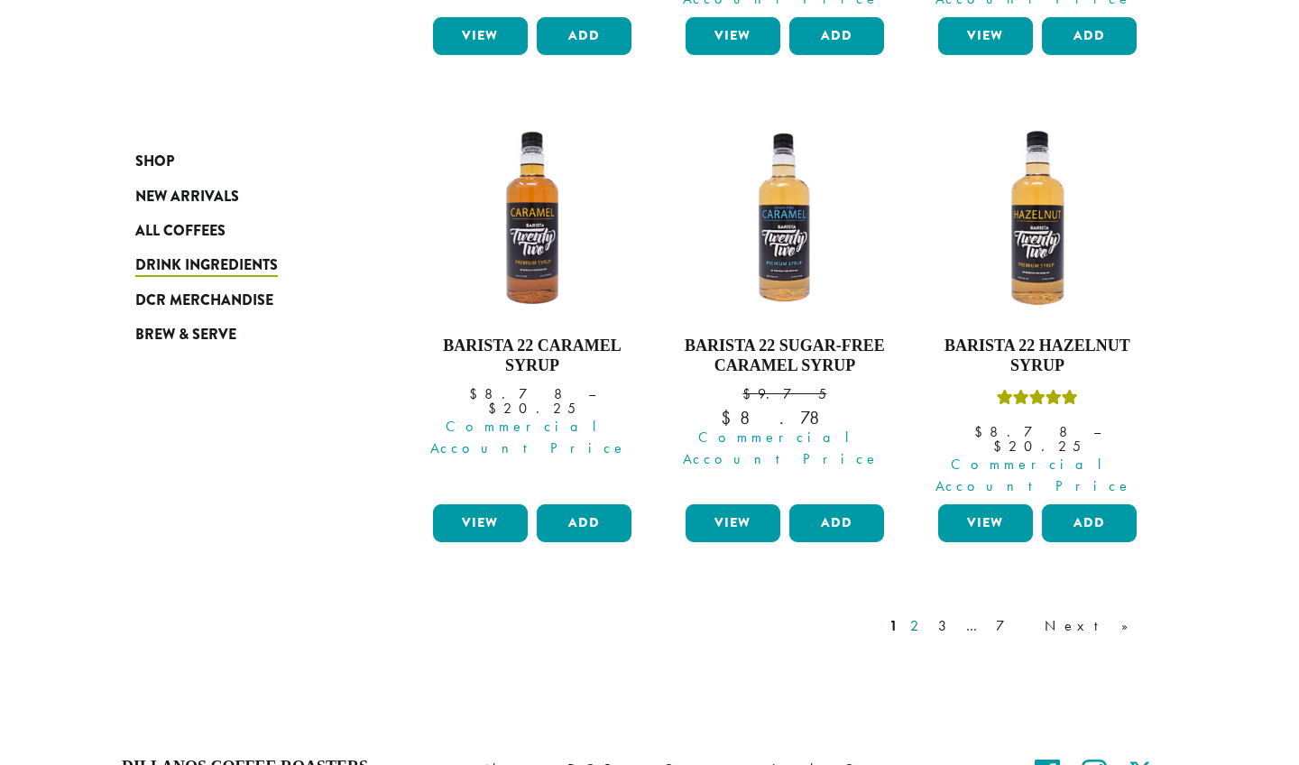
click at [929, 615] on link "2" at bounding box center [918, 626] width 23 height 22
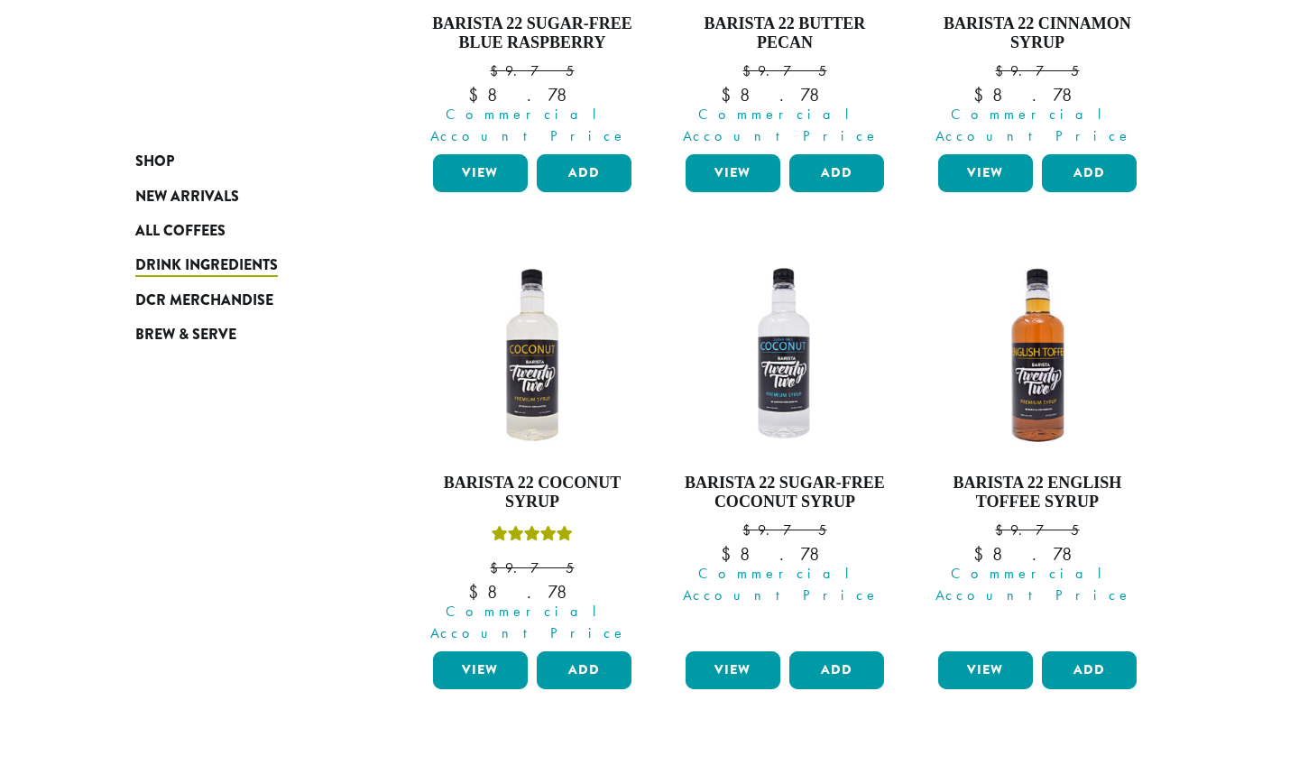
scroll to position [1520, 0]
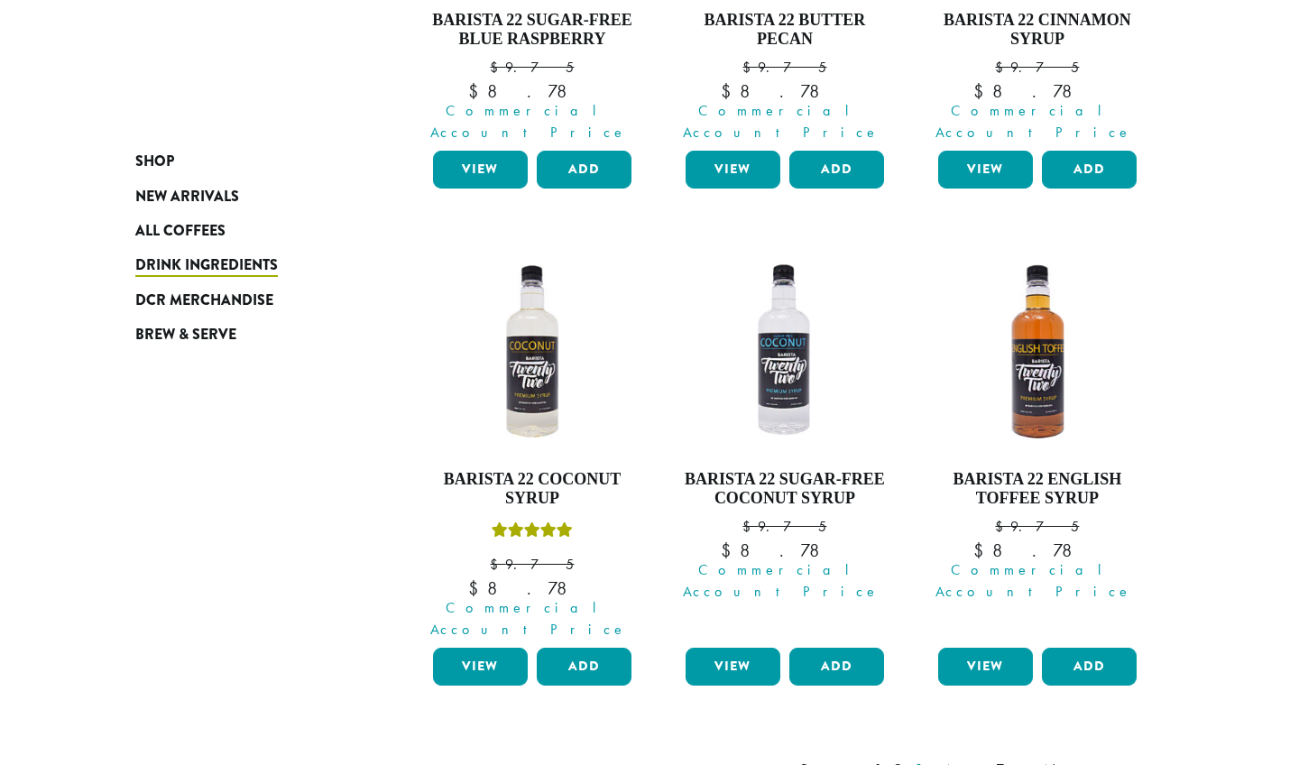
click at [934, 759] on link "3" at bounding box center [922, 770] width 23 height 22
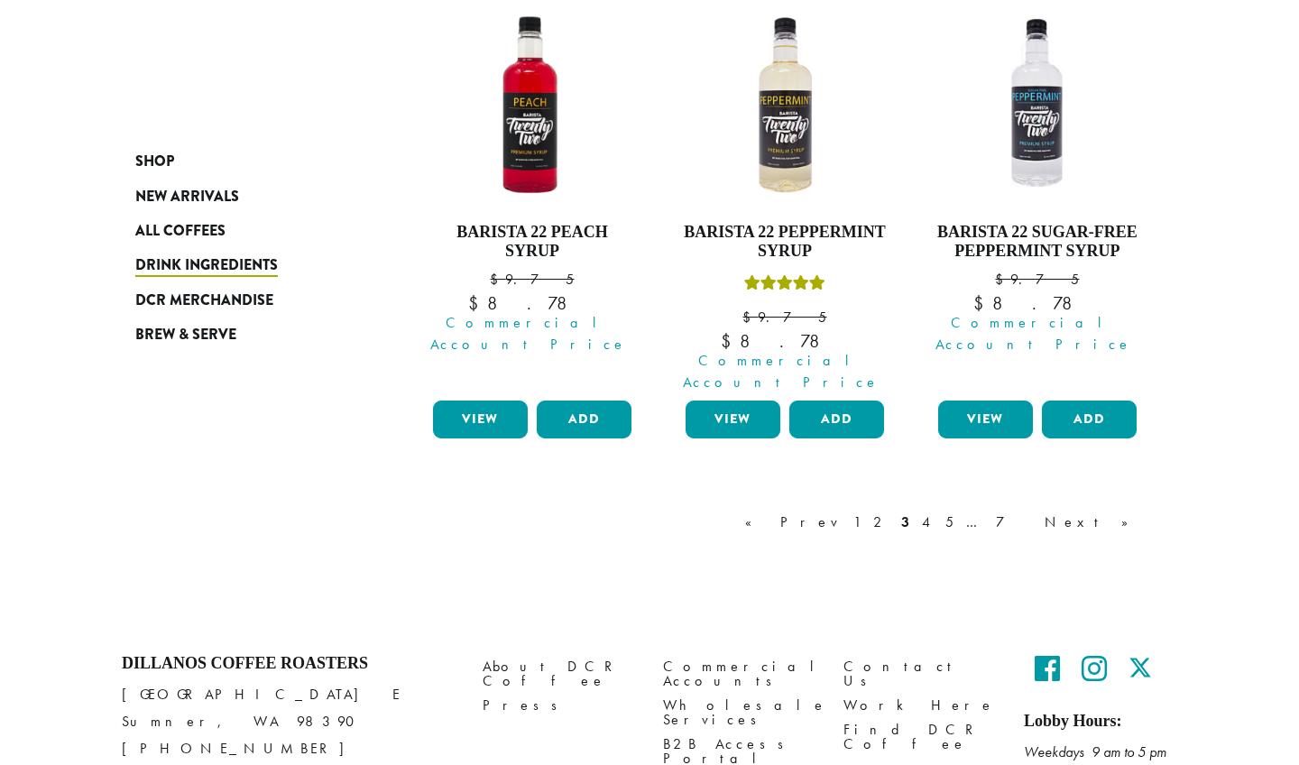
scroll to position [1729, 0]
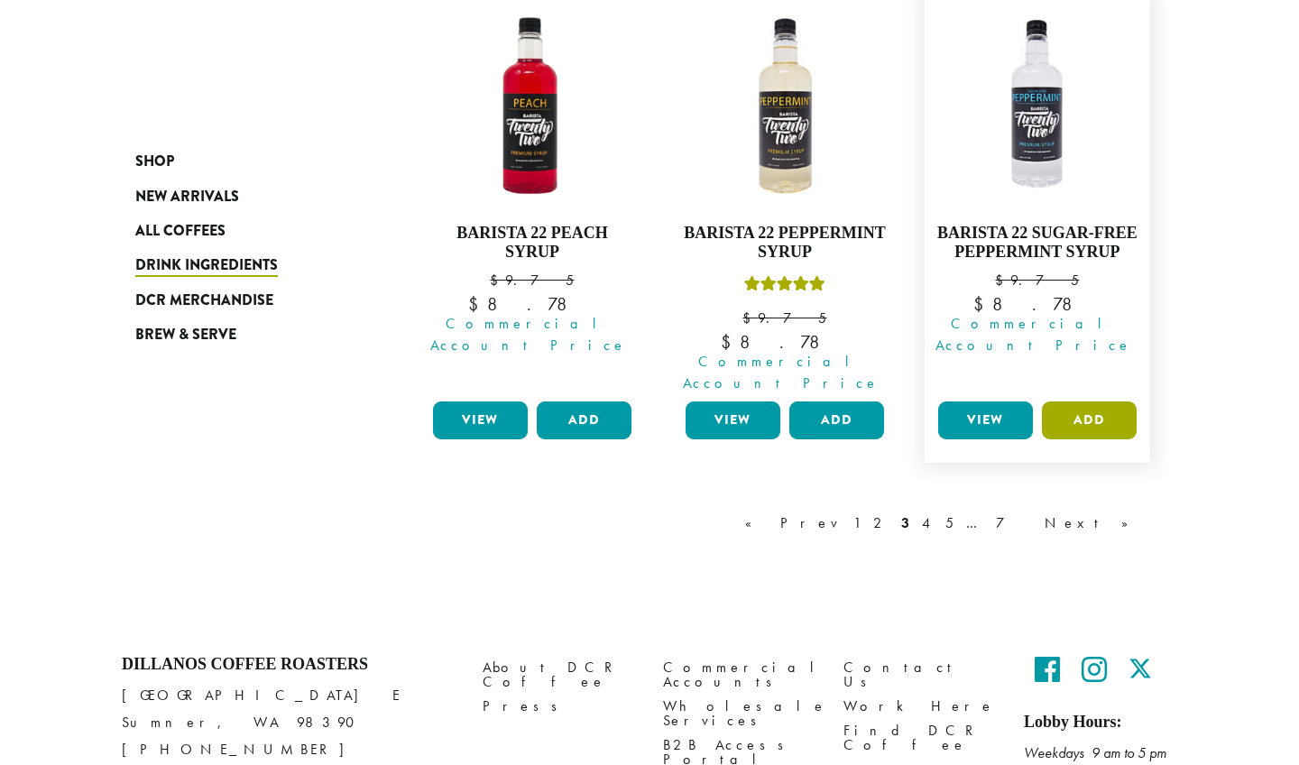
click at [1076, 402] on button "Add" at bounding box center [1089, 421] width 95 height 38
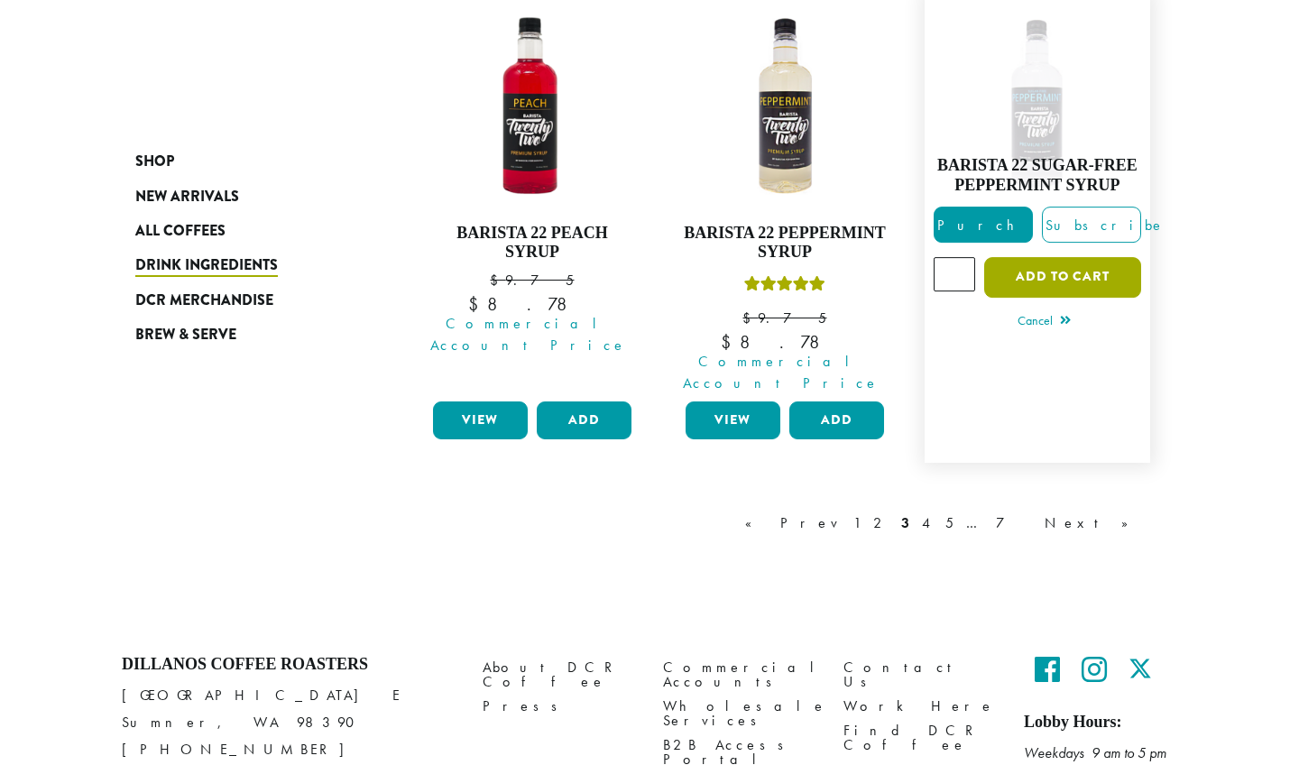
click at [1031, 257] on button "Add to cart" at bounding box center [1062, 277] width 157 height 41
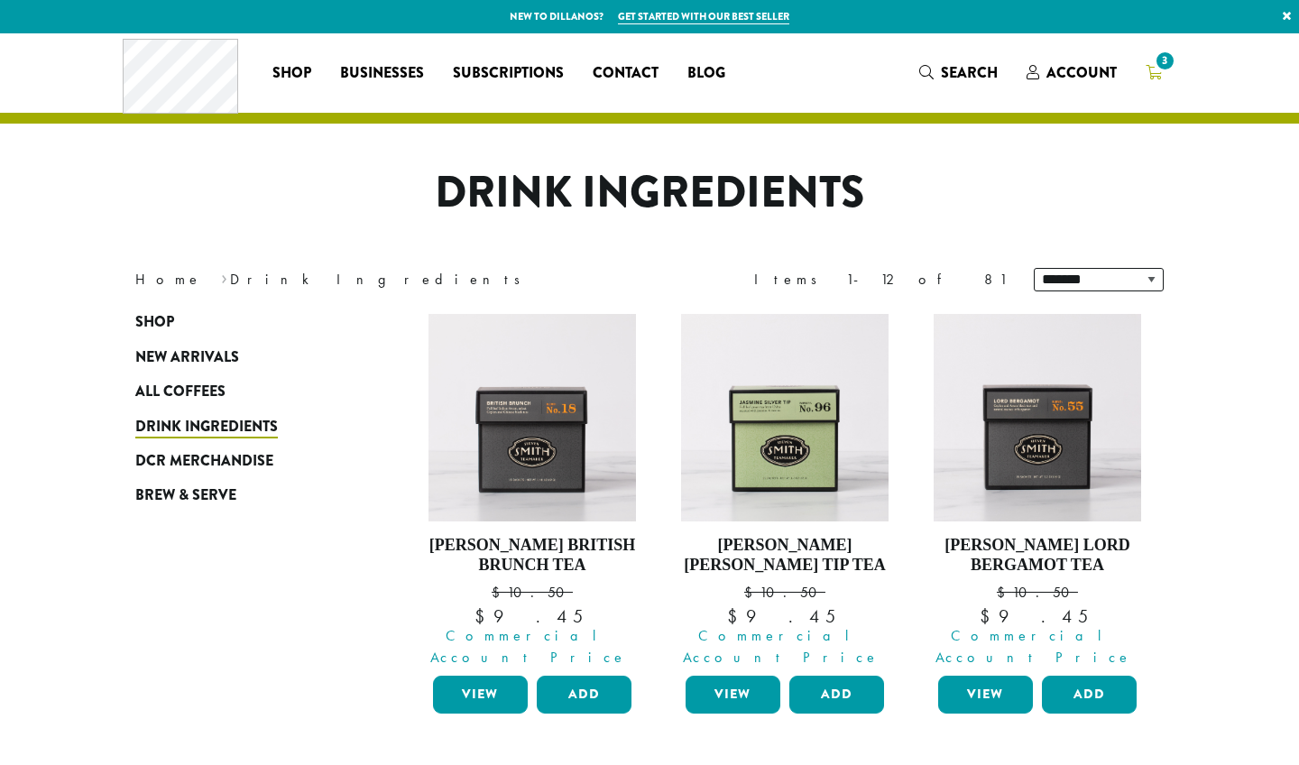
click at [1151, 75] on icon "3" at bounding box center [1154, 72] width 16 height 14
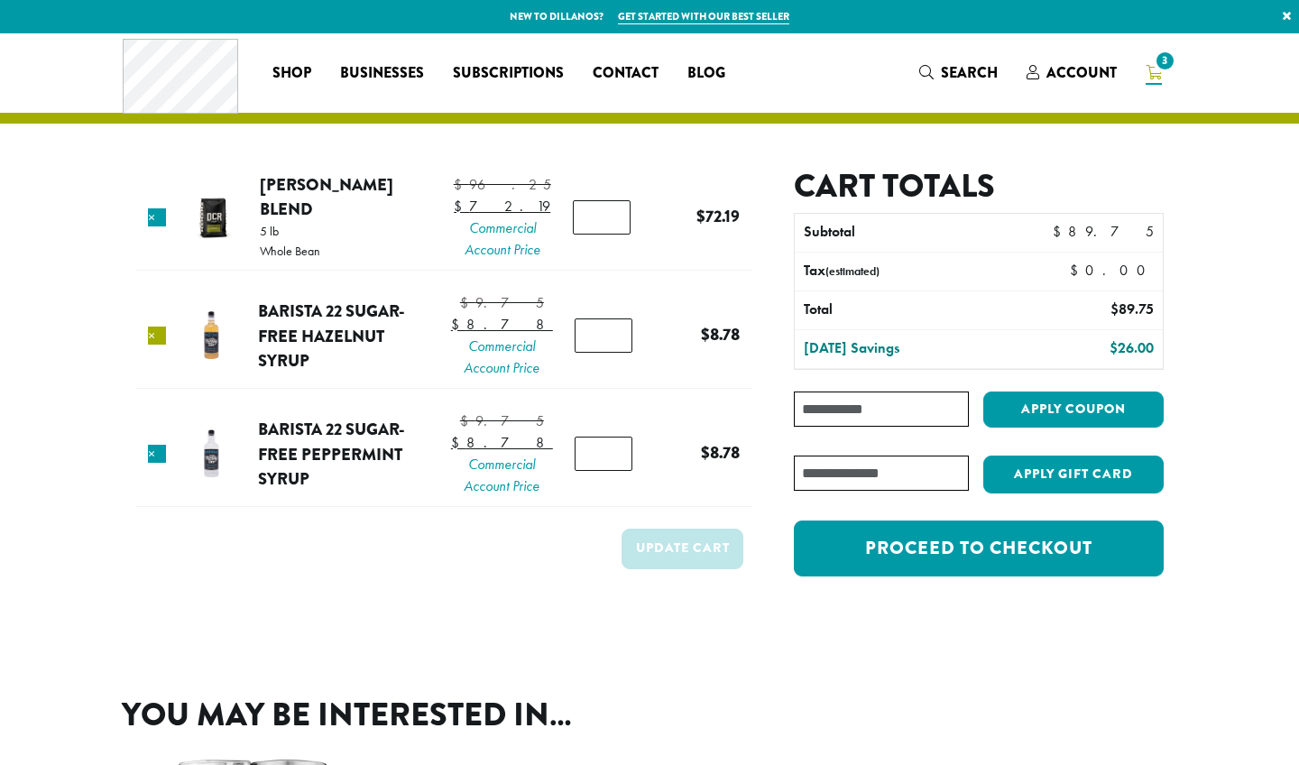
click at [163, 345] on link "×" at bounding box center [157, 336] width 18 height 18
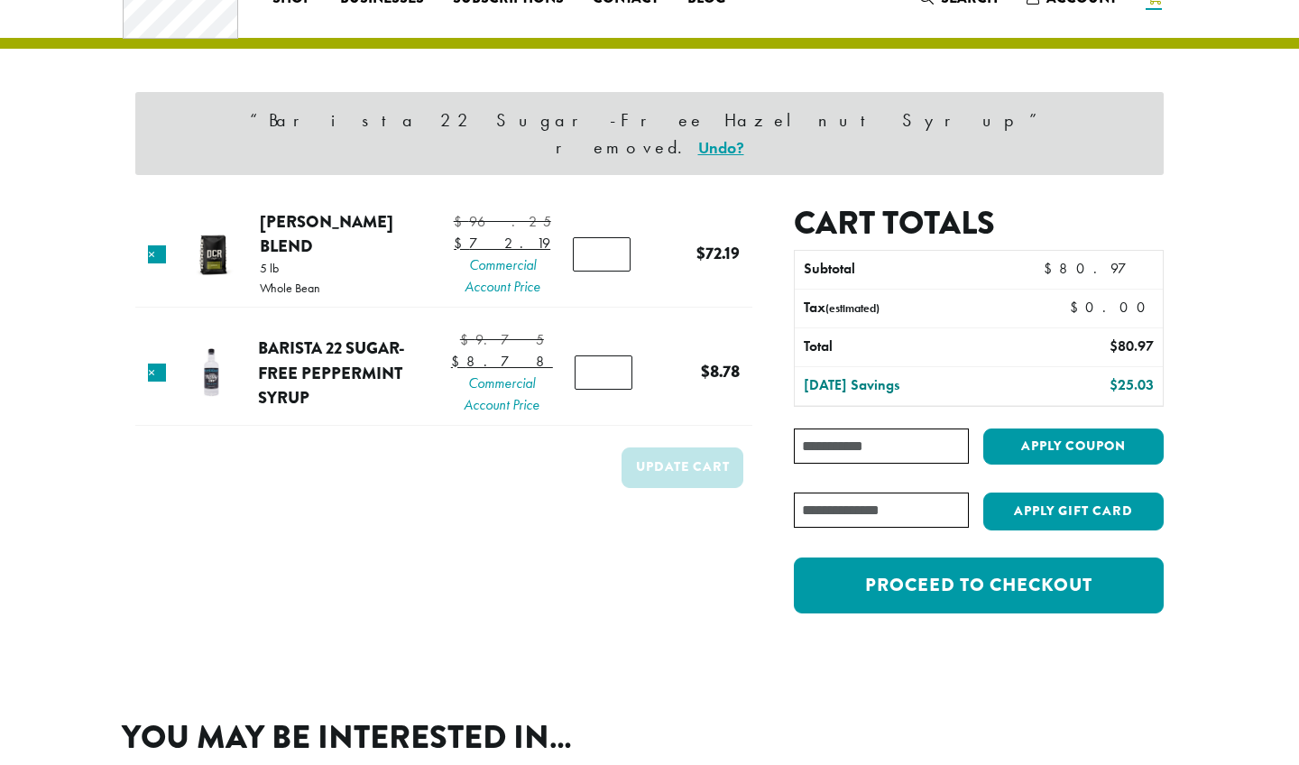
scroll to position [76, 0]
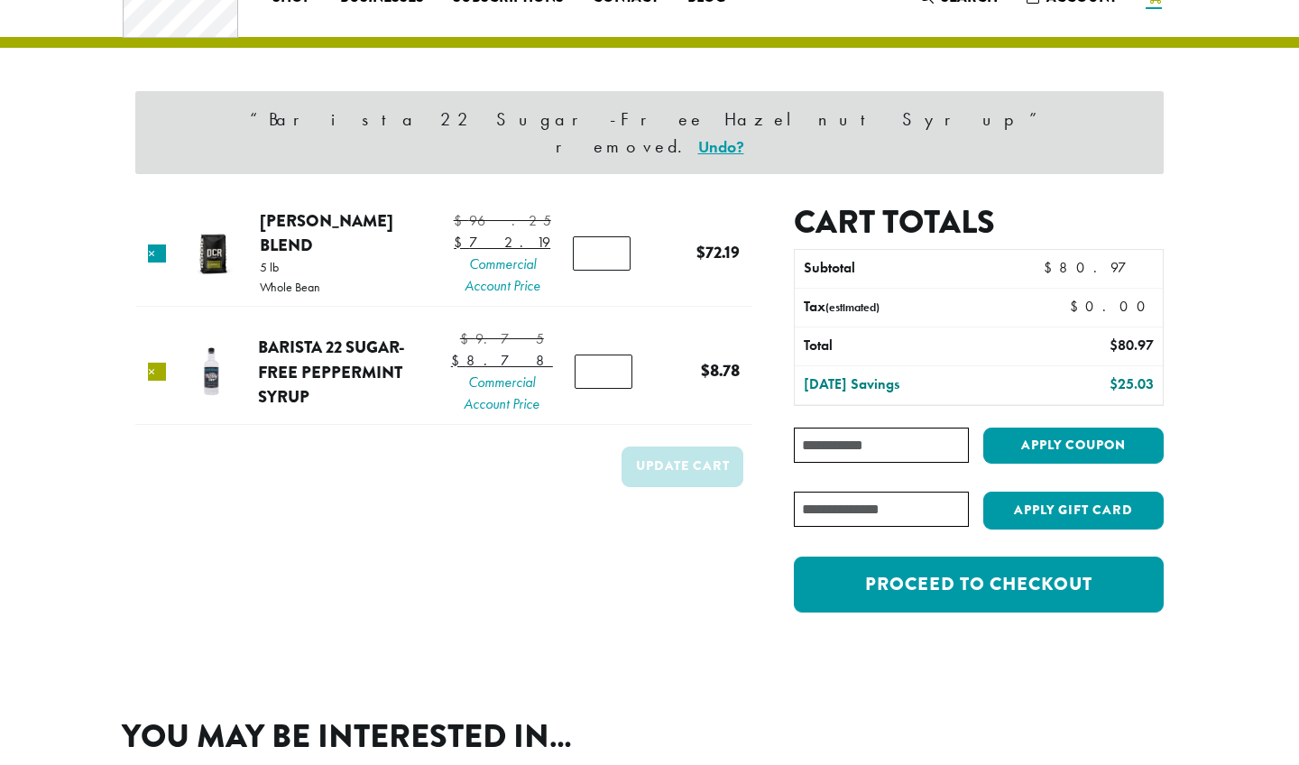
click at [162, 375] on link "×" at bounding box center [157, 372] width 18 height 18
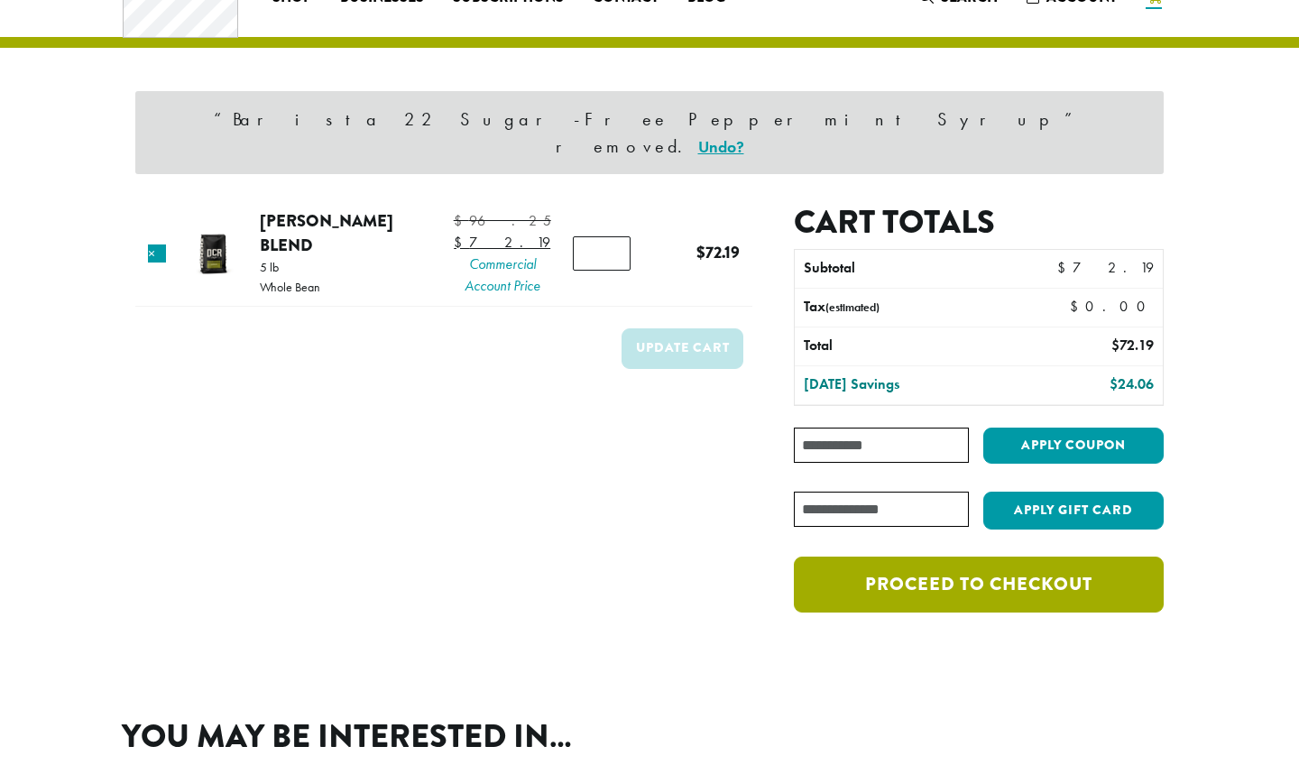
click at [1020, 559] on link "Proceed to checkout" at bounding box center [979, 585] width 370 height 56
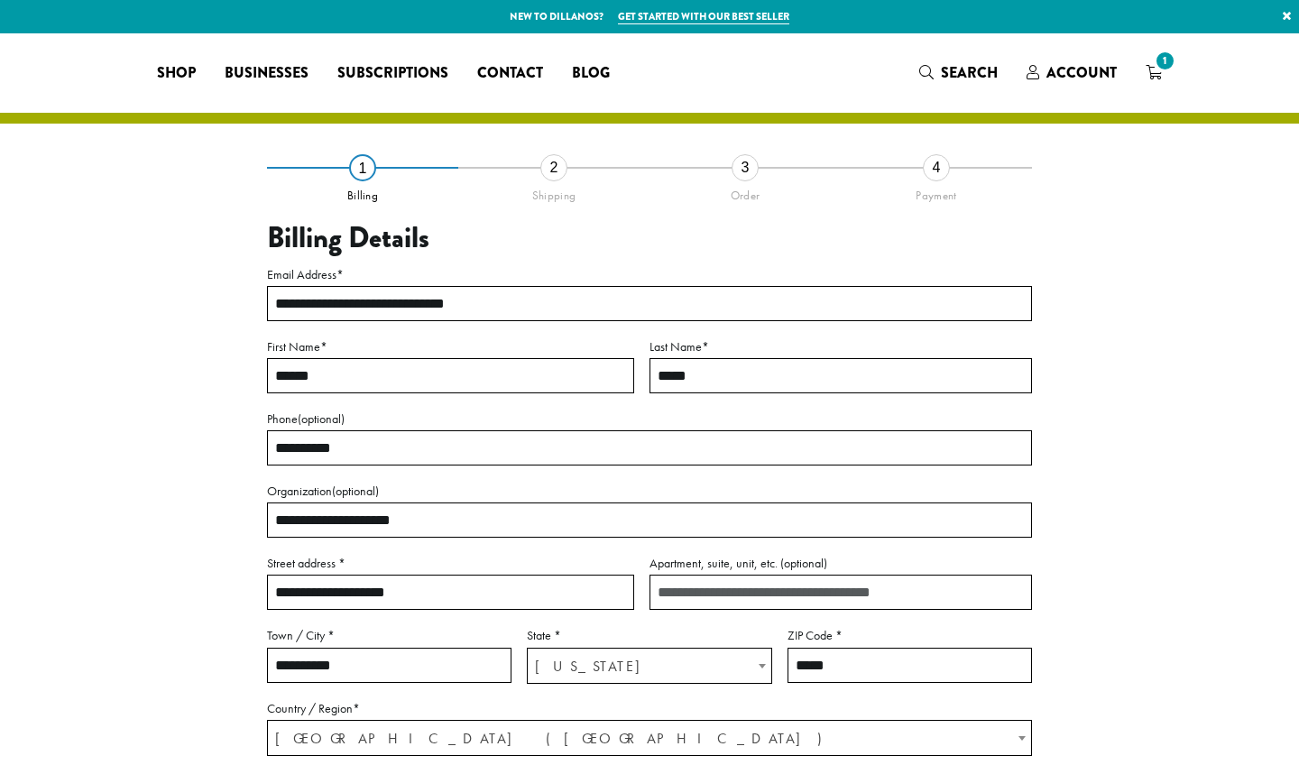
select select "**"
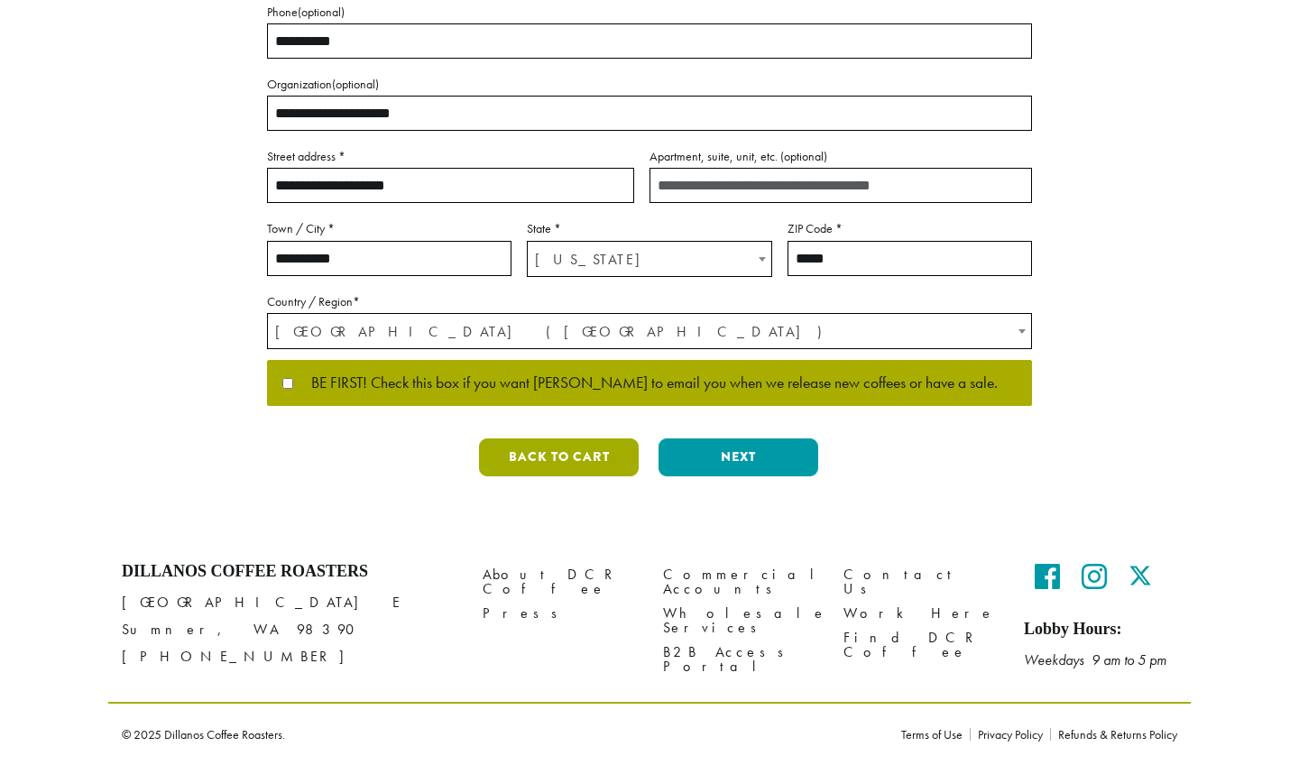
scroll to position [404, 0]
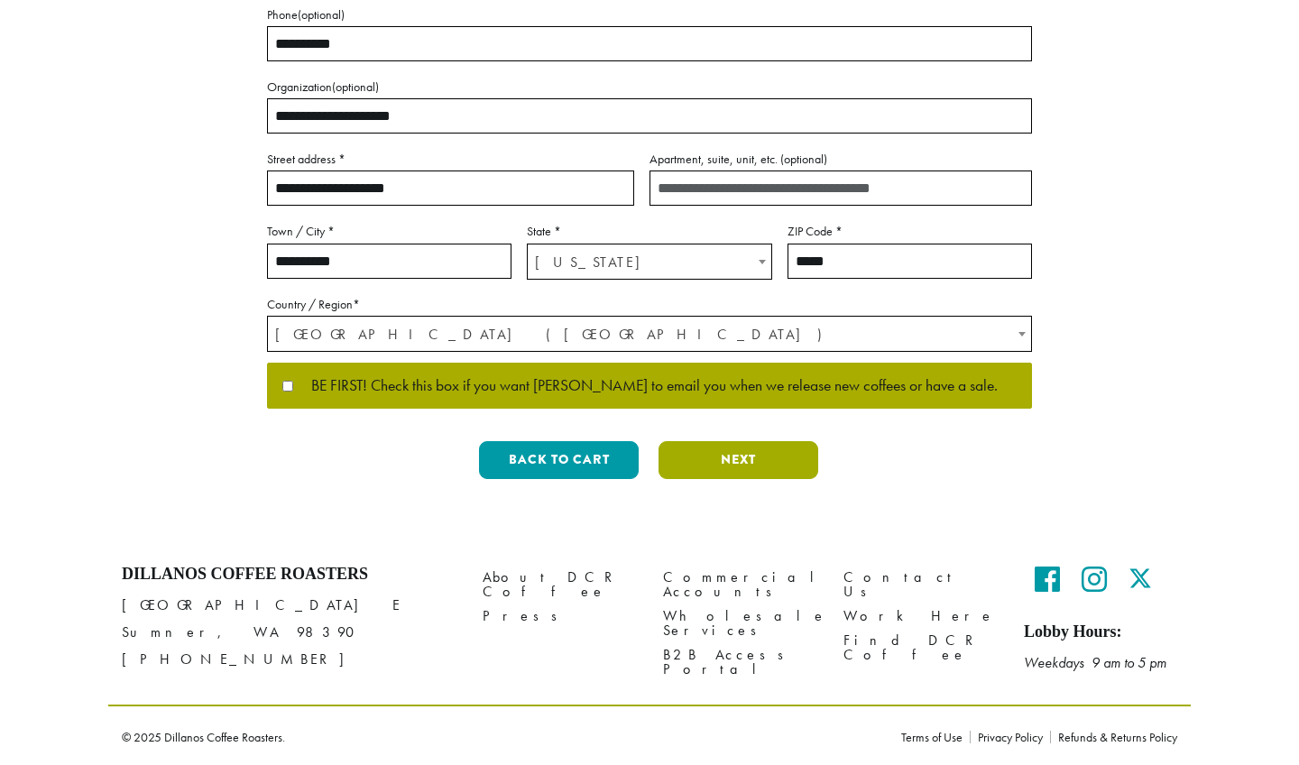
click at [751, 457] on button "Next" at bounding box center [739, 460] width 160 height 38
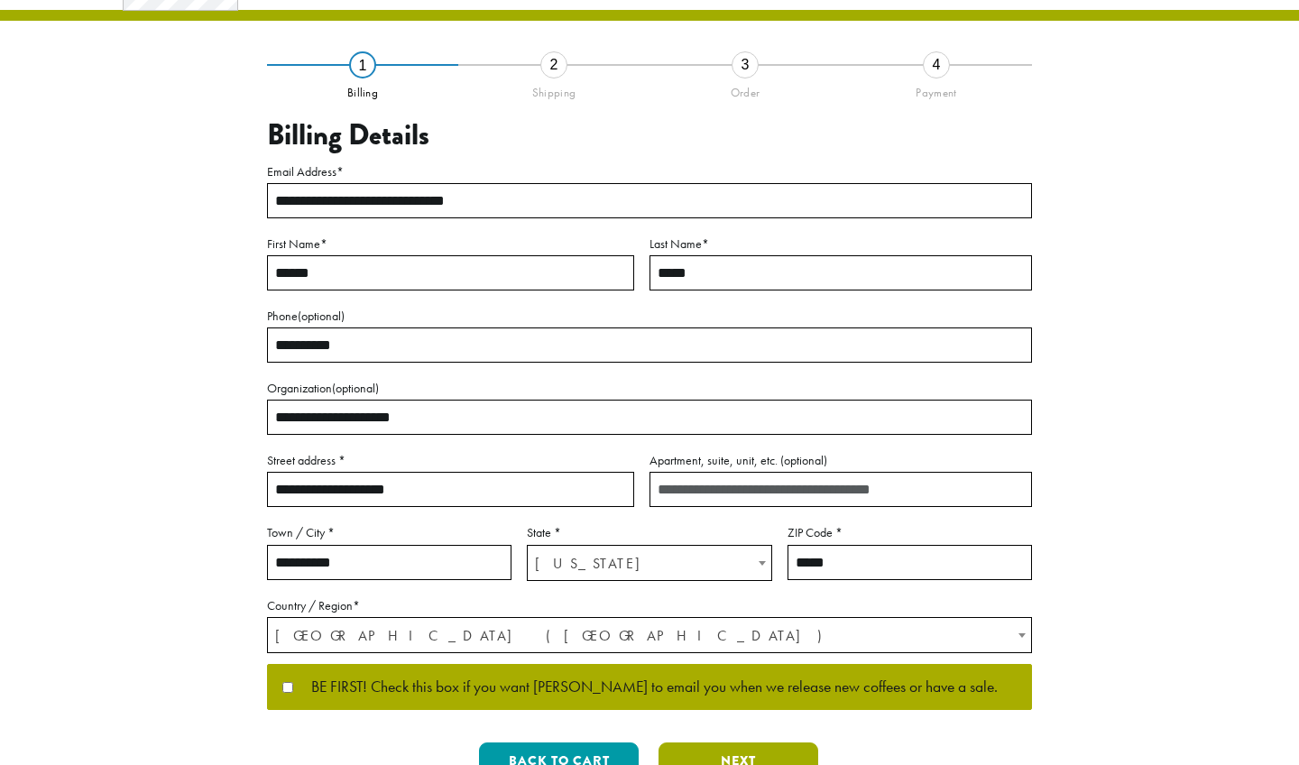
scroll to position [0, 0]
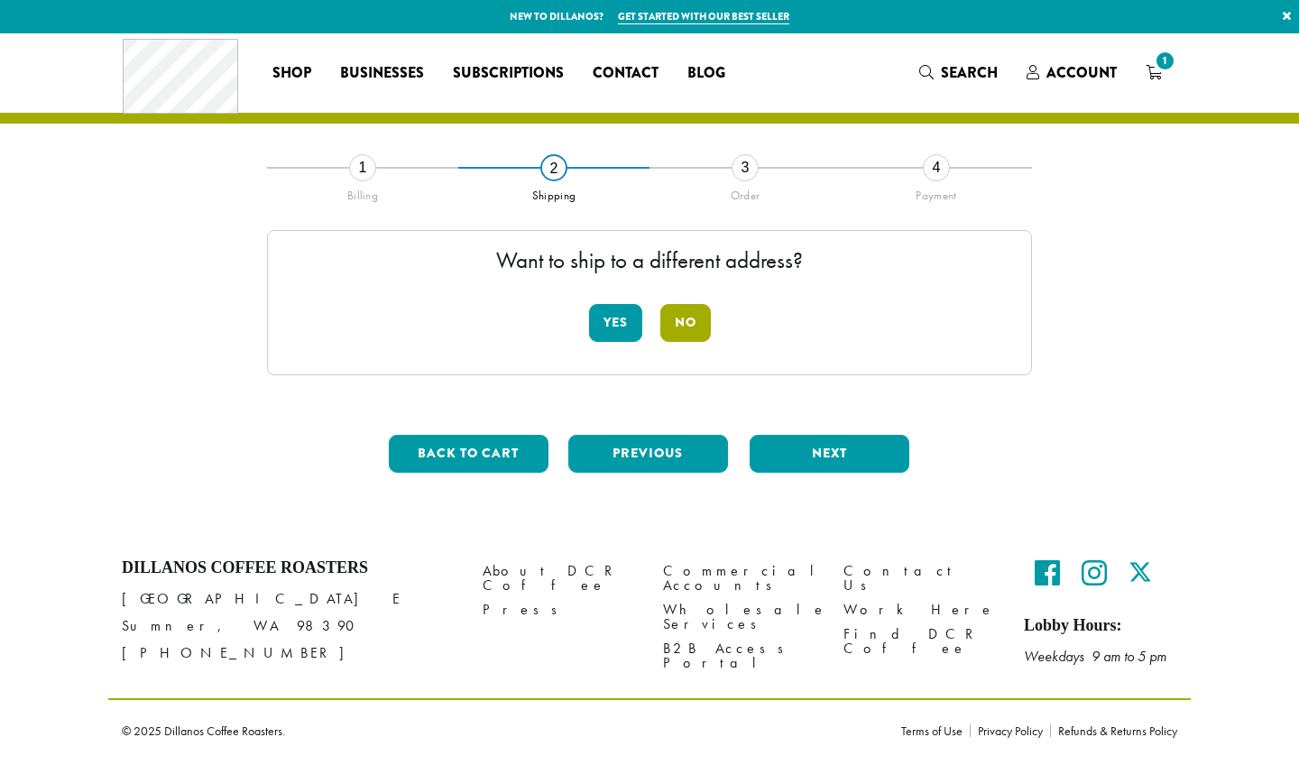
click at [694, 328] on button "No" at bounding box center [685, 323] width 51 height 38
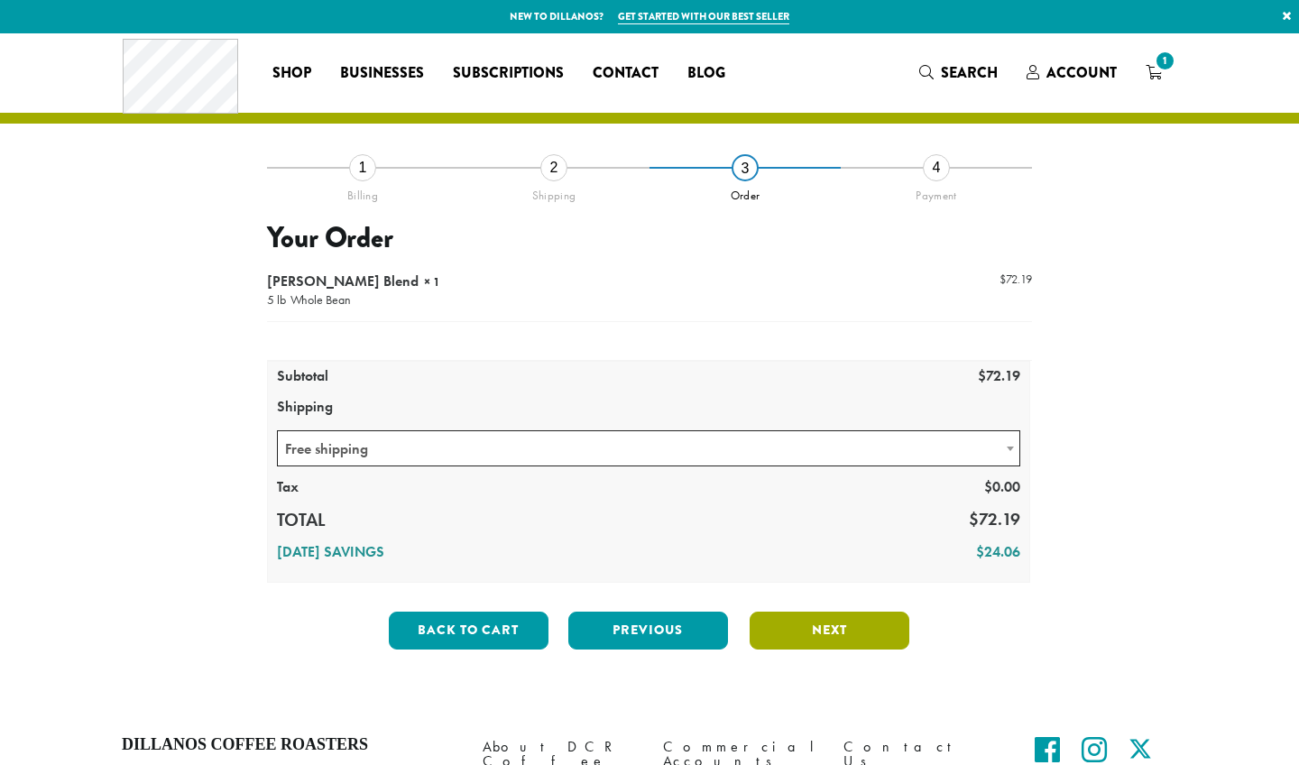
click at [805, 639] on button "Next" at bounding box center [830, 631] width 160 height 38
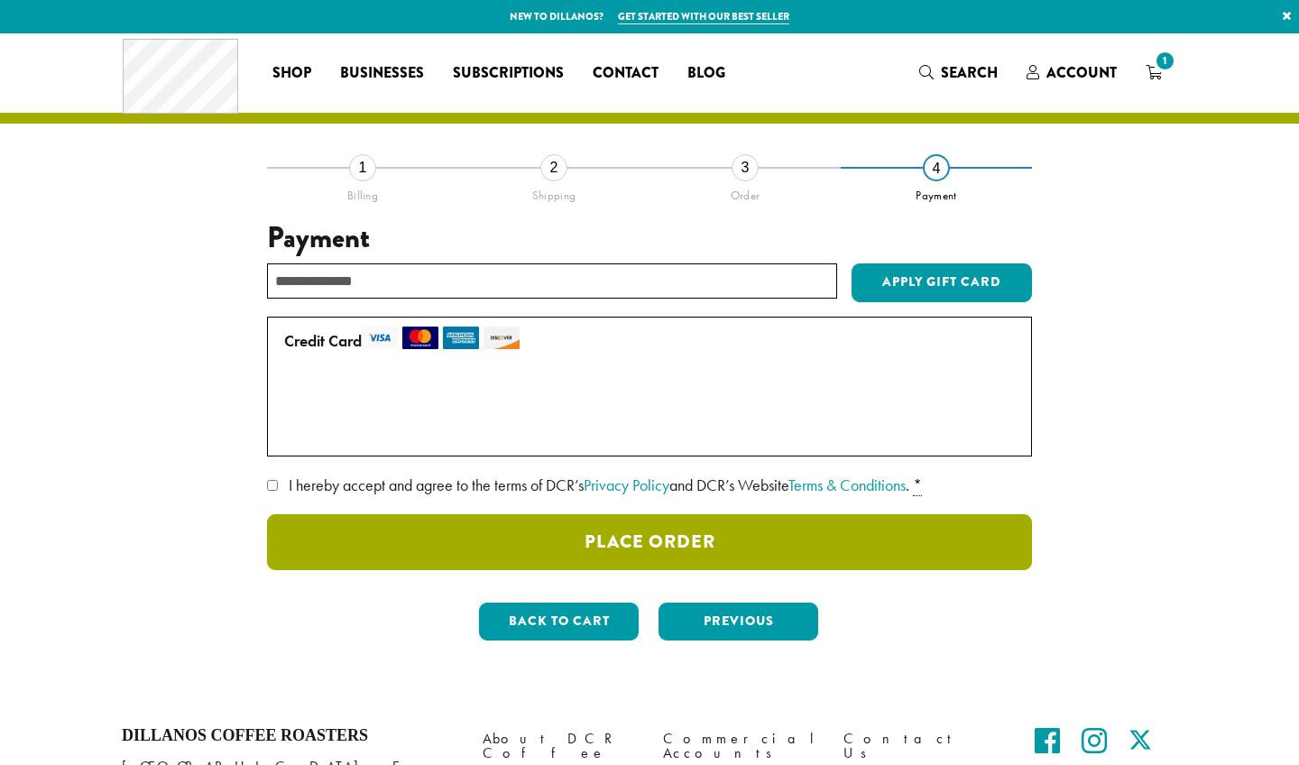
click at [604, 545] on button "Place Order" at bounding box center [649, 542] width 765 height 56
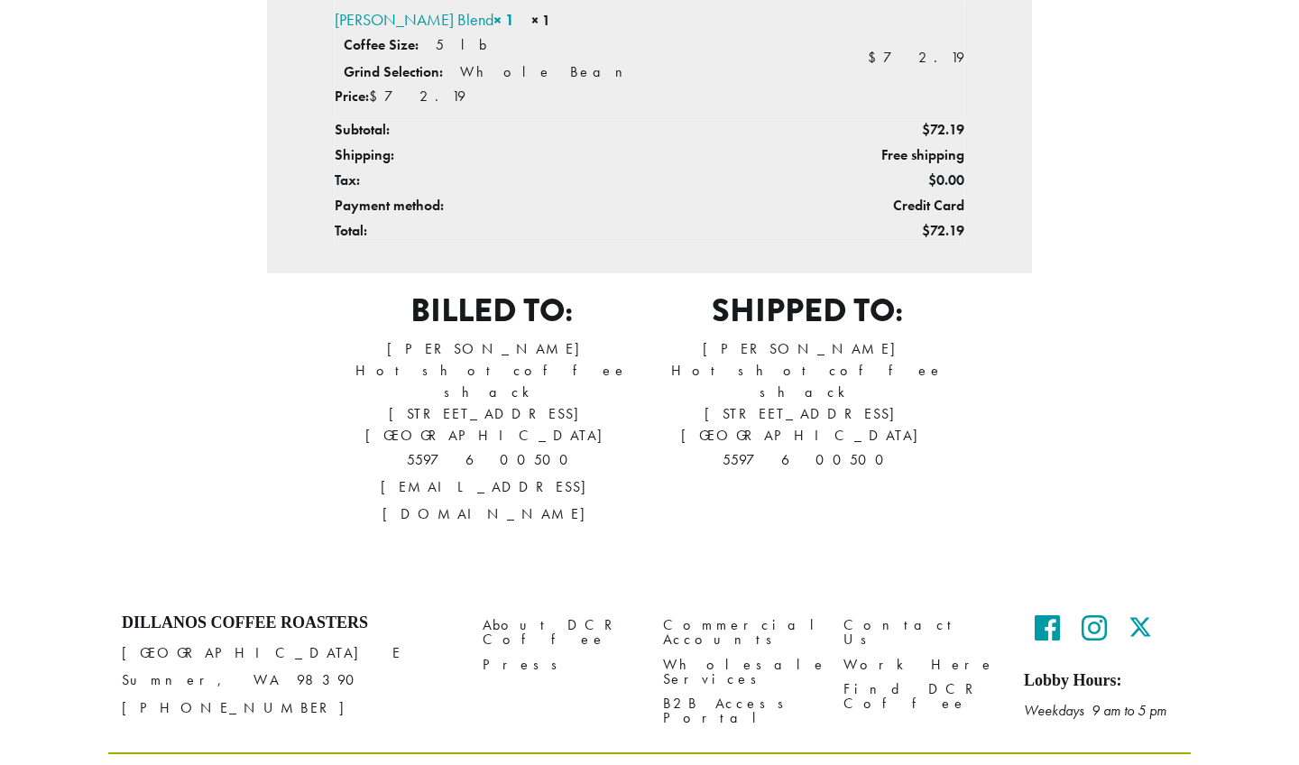
scroll to position [565, 0]
